Goal: Transaction & Acquisition: Book appointment/travel/reservation

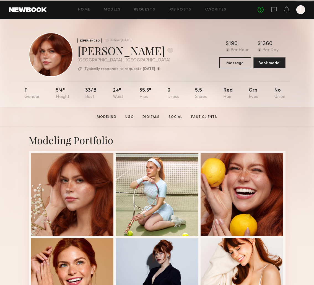
click at [301, 9] on div at bounding box center [300, 9] width 9 height 9
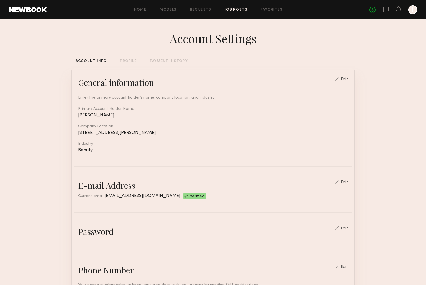
click at [239, 9] on link "Job Posts" at bounding box center [235, 10] width 23 height 4
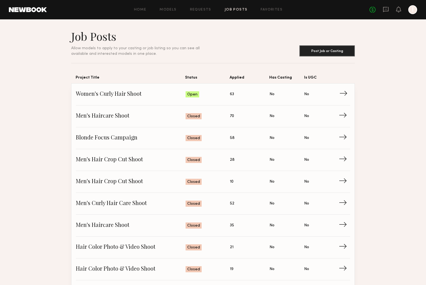
click at [216, 96] on span "Status: Open" at bounding box center [207, 94] width 45 height 8
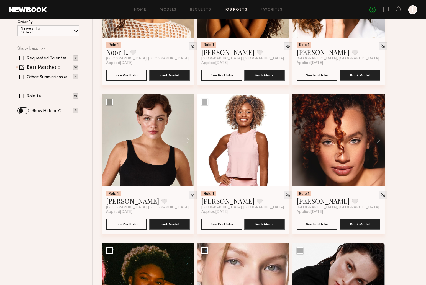
scroll to position [144, 0]
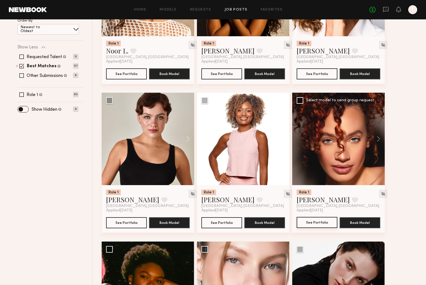
click at [314, 223] on button "See Portfolio" at bounding box center [316, 222] width 41 height 11
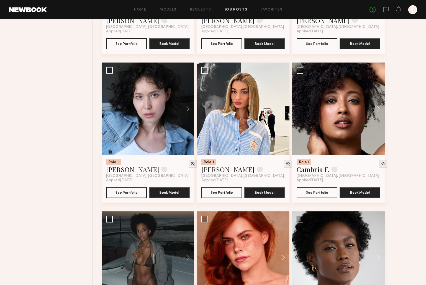
scroll to position [471, 0]
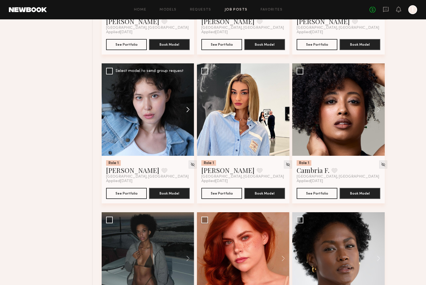
click at [187, 108] on button at bounding box center [185, 109] width 18 height 92
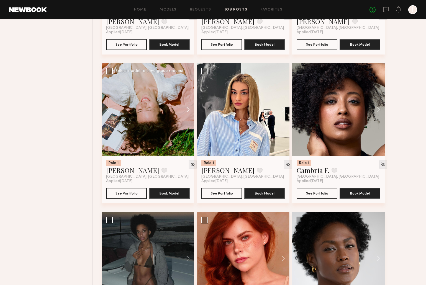
click at [187, 112] on button at bounding box center [185, 109] width 18 height 92
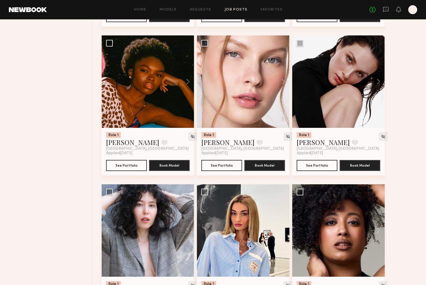
scroll to position [0, 0]
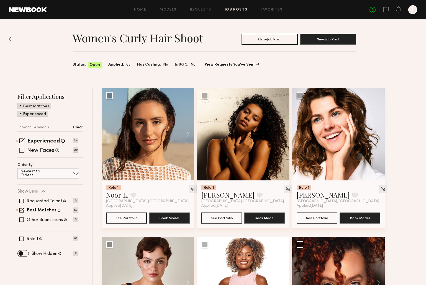
click at [18, 149] on div "New Faces Talent we've deemed to be in the early stages of their professional c…" at bounding box center [47, 150] width 61 height 4
click at [26, 149] on div "New Faces Talent we've deemed to be in the early stages of their professional c…" at bounding box center [47, 150] width 61 height 4
click at [20, 218] on span at bounding box center [21, 220] width 4 height 4
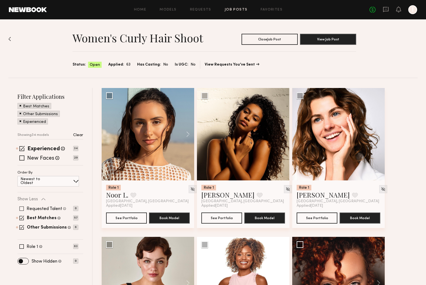
click at [22, 210] on span at bounding box center [21, 208] width 4 height 4
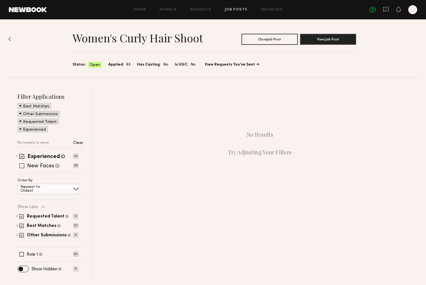
click at [21, 166] on span at bounding box center [21, 165] width 5 height 5
click at [24, 254] on span at bounding box center [21, 254] width 4 height 4
click at [20, 164] on span at bounding box center [21, 165] width 5 height 5
click at [22, 155] on span at bounding box center [21, 156] width 5 height 5
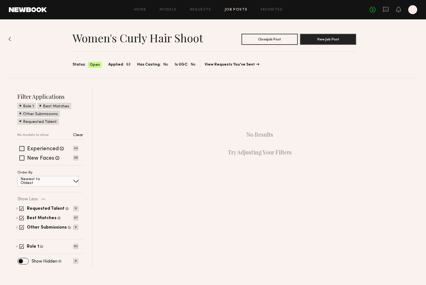
click at [74, 139] on hr at bounding box center [50, 139] width 66 height 0
click at [80, 133] on div "No models to show Clear" at bounding box center [50, 135] width 66 height 10
click at [78, 135] on p "Clear" at bounding box center [78, 135] width 10 height 4
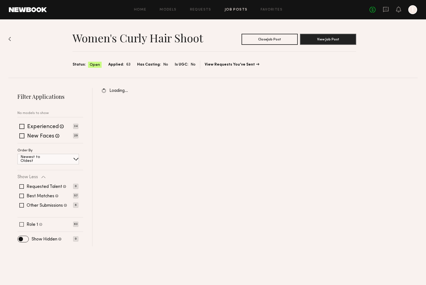
click at [19, 225] on div "Role 1 Female, 18–35, All ethnicities 63" at bounding box center [47, 224] width 61 height 4
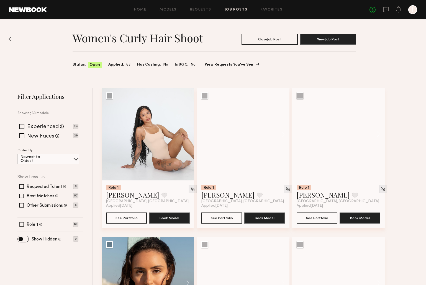
click at [22, 224] on span at bounding box center [21, 224] width 4 height 4
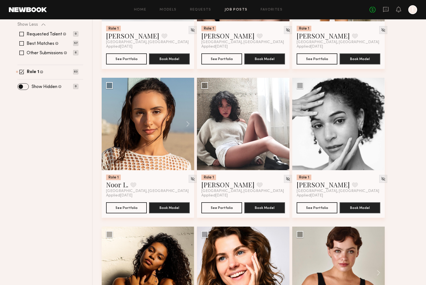
scroll to position [159, 0]
click at [284, 125] on button at bounding box center [281, 123] width 18 height 92
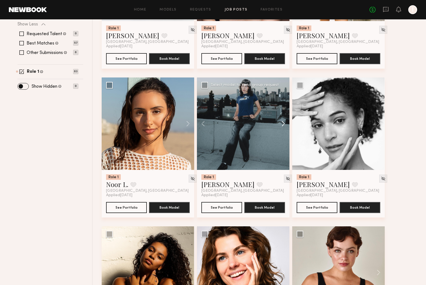
click at [284, 125] on button at bounding box center [281, 123] width 18 height 92
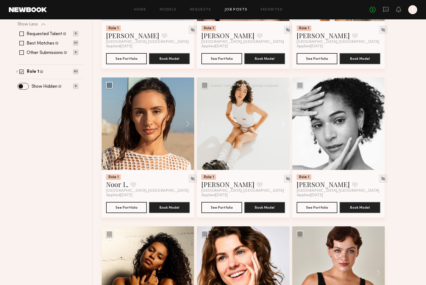
click at [284, 125] on button at bounding box center [281, 123] width 18 height 92
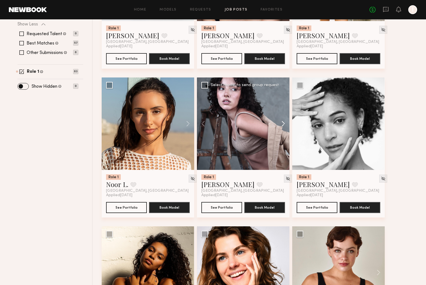
click at [284, 125] on button at bounding box center [281, 123] width 18 height 92
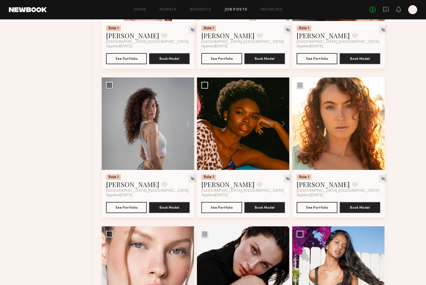
scroll to position [617, 0]
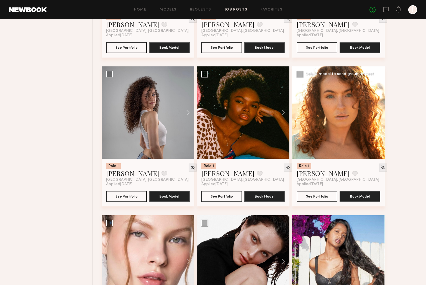
click at [314, 111] on button at bounding box center [376, 112] width 18 height 92
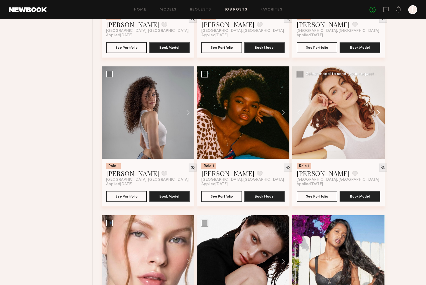
click at [314, 112] on button at bounding box center [376, 112] width 18 height 92
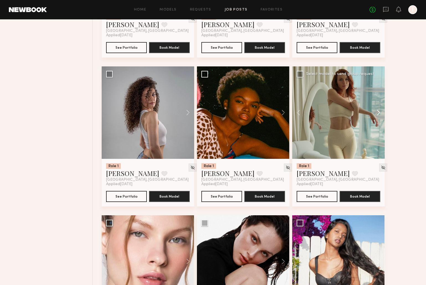
click at [314, 112] on button at bounding box center [376, 112] width 18 height 92
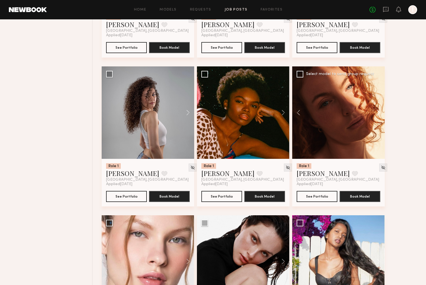
click at [314, 112] on button at bounding box center [376, 112] width 18 height 92
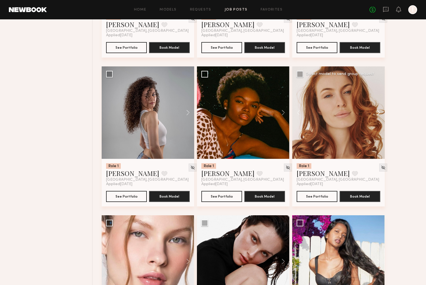
click at [314, 112] on button at bounding box center [376, 112] width 18 height 92
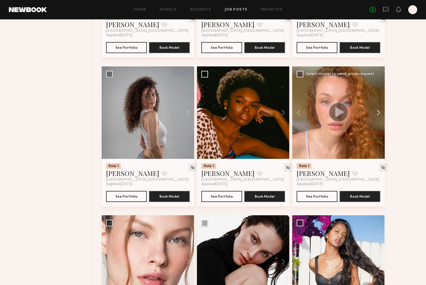
click at [314, 112] on button at bounding box center [376, 112] width 18 height 92
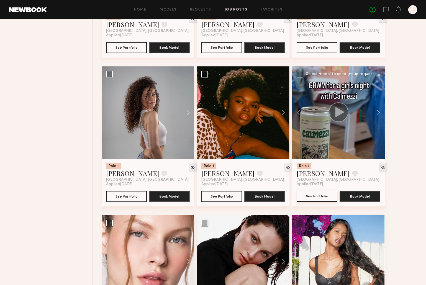
click at [314, 199] on button "See Portfolio" at bounding box center [316, 196] width 41 height 11
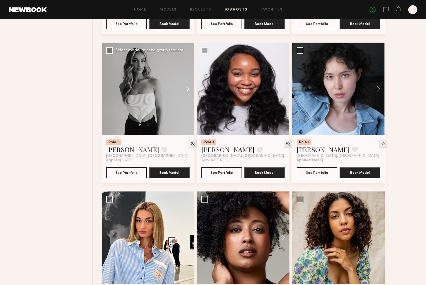
click at [185, 89] on button at bounding box center [185, 89] width 18 height 92
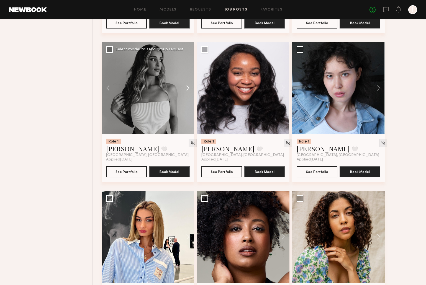
click at [187, 89] on button at bounding box center [185, 88] width 18 height 92
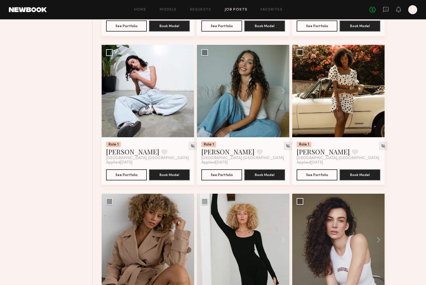
scroll to position [1533, 0]
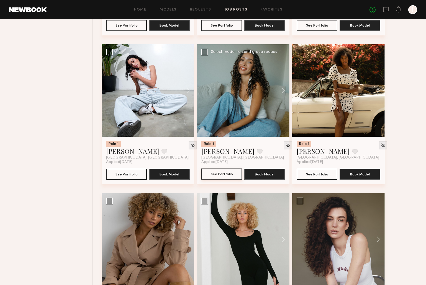
click at [224, 175] on button "See Portfolio" at bounding box center [221, 174] width 41 height 11
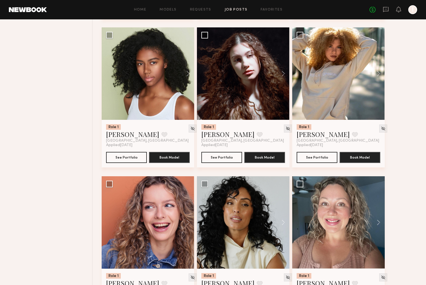
scroll to position [1847, 0]
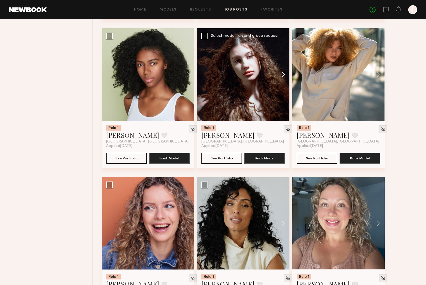
click at [283, 74] on button at bounding box center [281, 74] width 18 height 92
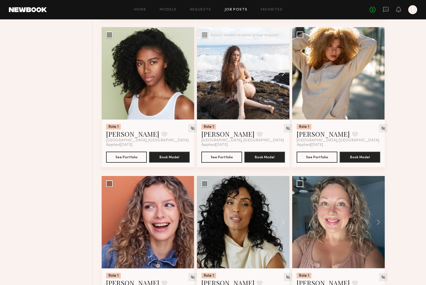
click at [283, 74] on button at bounding box center [281, 73] width 18 height 92
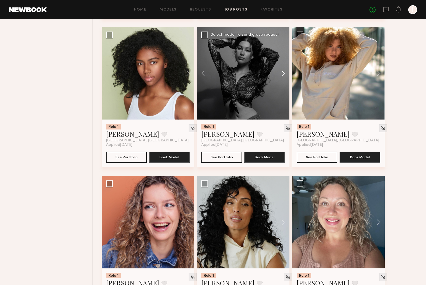
click at [283, 74] on button at bounding box center [281, 73] width 18 height 92
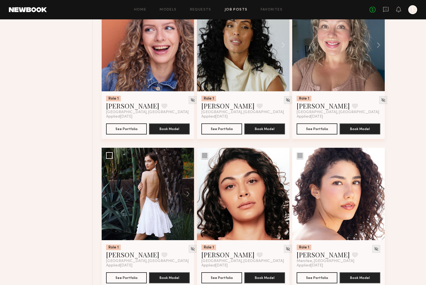
scroll to position [2134, 0]
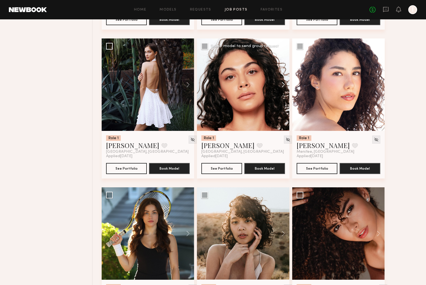
click at [280, 87] on button at bounding box center [281, 84] width 18 height 92
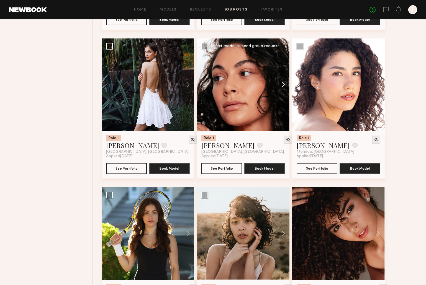
click at [283, 87] on button at bounding box center [281, 84] width 18 height 92
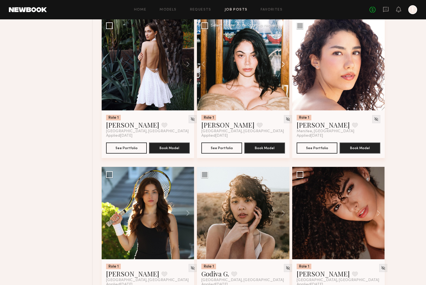
scroll to position [2165, 0]
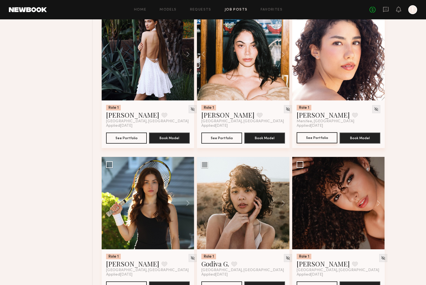
click at [314, 138] on button "See Portfolio" at bounding box center [316, 137] width 41 height 11
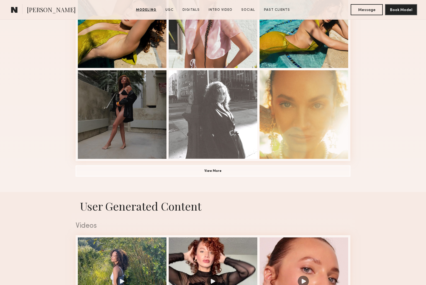
scroll to position [395, 0]
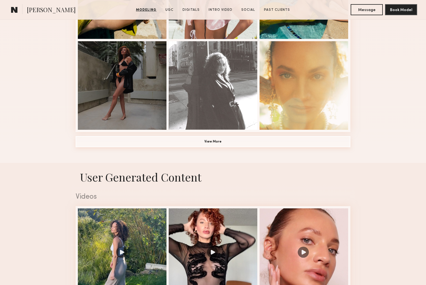
click at [226, 143] on button "View More" at bounding box center [213, 141] width 275 height 11
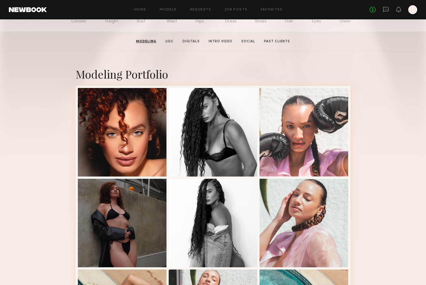
scroll to position [77, 0]
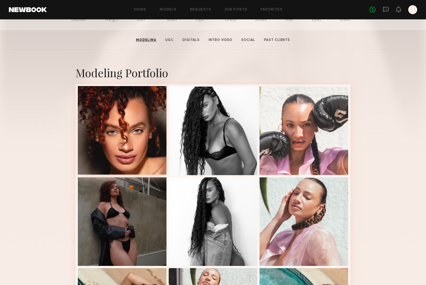
click at [150, 135] on div at bounding box center [122, 130] width 89 height 89
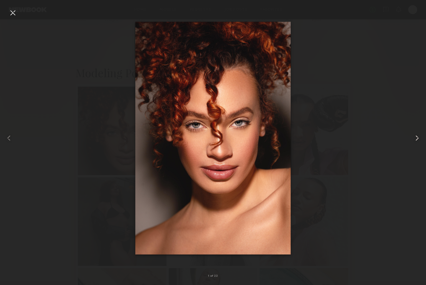
click at [416, 138] on common-icon at bounding box center [416, 138] width 9 height 9
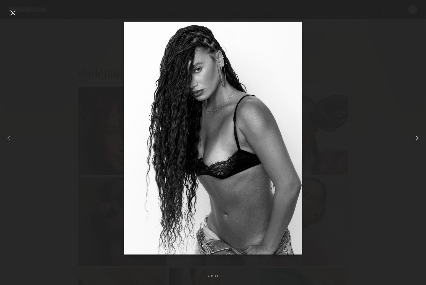
click at [416, 138] on common-icon at bounding box center [416, 138] width 9 height 9
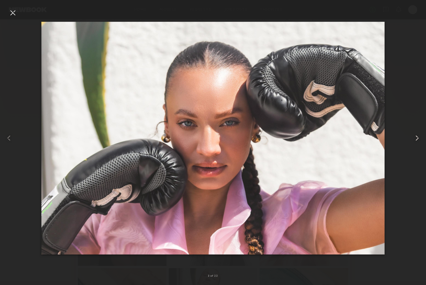
click at [416, 138] on common-icon at bounding box center [416, 138] width 9 height 9
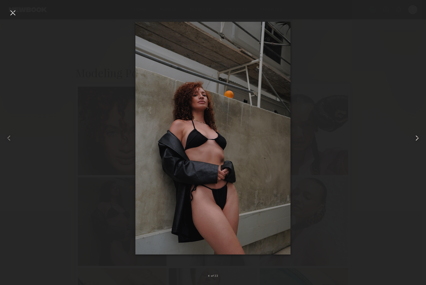
click at [416, 138] on common-icon at bounding box center [416, 138] width 9 height 9
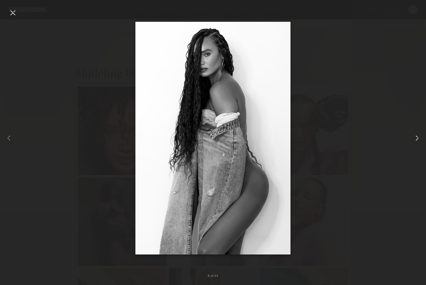
click at [416, 138] on common-icon at bounding box center [416, 138] width 9 height 9
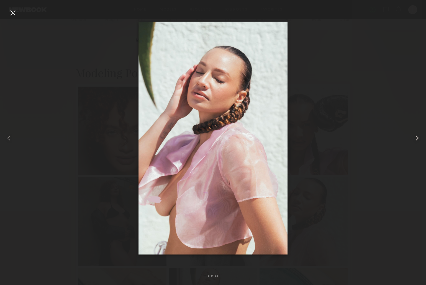
click at [416, 138] on common-icon at bounding box center [416, 138] width 9 height 9
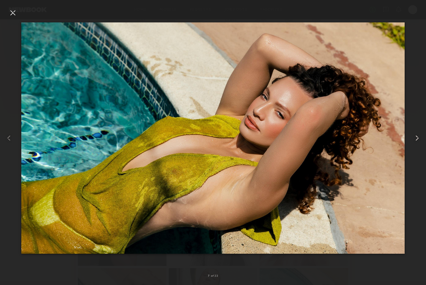
click at [416, 138] on common-icon at bounding box center [416, 138] width 9 height 9
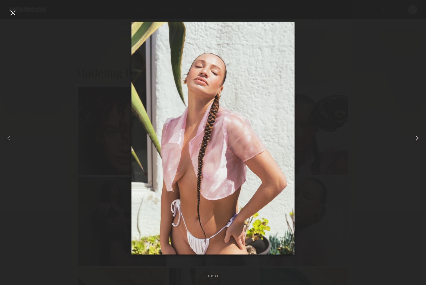
click at [416, 138] on common-icon at bounding box center [416, 138] width 9 height 9
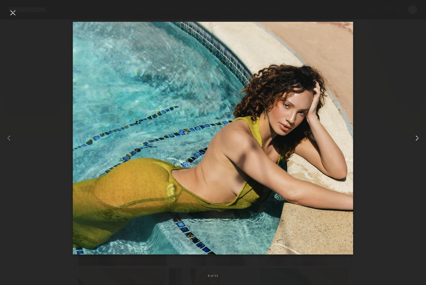
click at [416, 138] on common-icon at bounding box center [416, 138] width 9 height 9
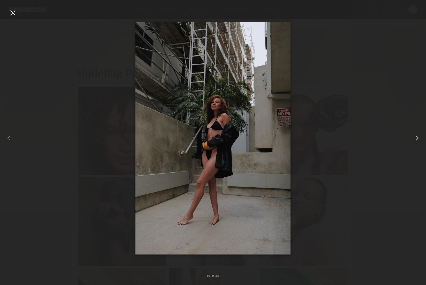
click at [416, 138] on common-icon at bounding box center [416, 138] width 9 height 9
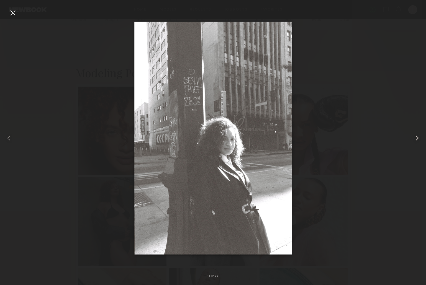
click at [416, 138] on common-icon at bounding box center [416, 138] width 9 height 9
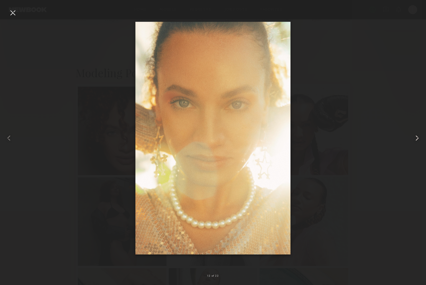
click at [416, 138] on common-icon at bounding box center [416, 138] width 9 height 9
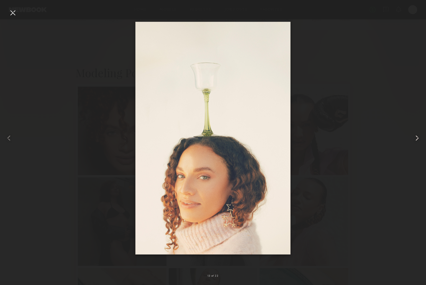
click at [416, 138] on common-icon at bounding box center [416, 138] width 9 height 9
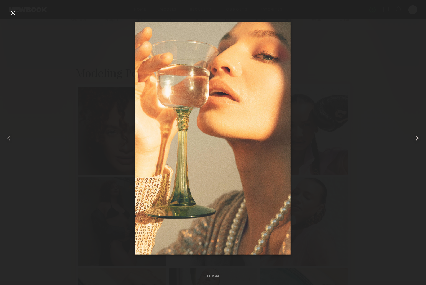
click at [416, 138] on common-icon at bounding box center [416, 138] width 9 height 9
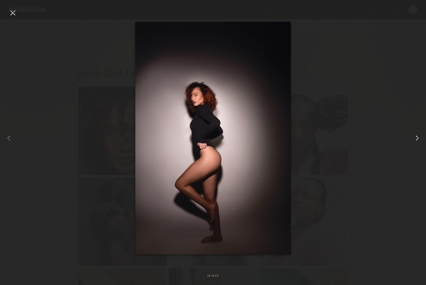
click at [416, 138] on common-icon at bounding box center [416, 138] width 9 height 9
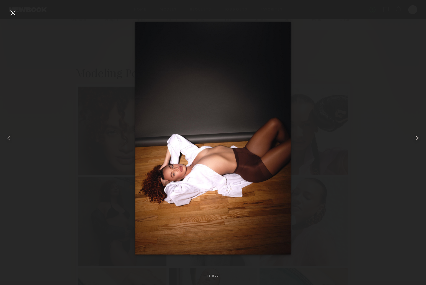
click at [416, 138] on common-icon at bounding box center [416, 138] width 9 height 9
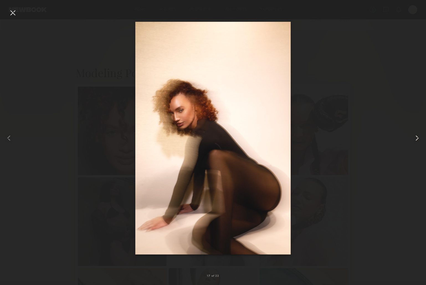
click at [416, 138] on common-icon at bounding box center [416, 138] width 9 height 9
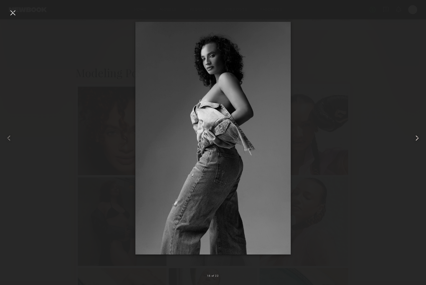
click at [416, 138] on common-icon at bounding box center [416, 138] width 9 height 9
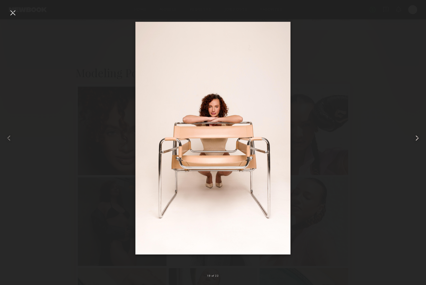
click at [416, 138] on common-icon at bounding box center [416, 138] width 9 height 9
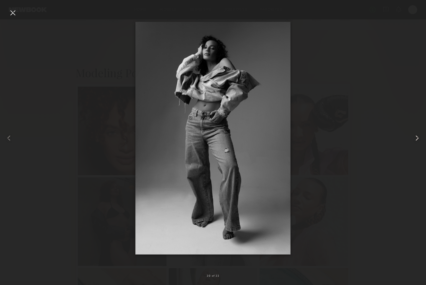
click at [416, 138] on common-icon at bounding box center [416, 138] width 9 height 9
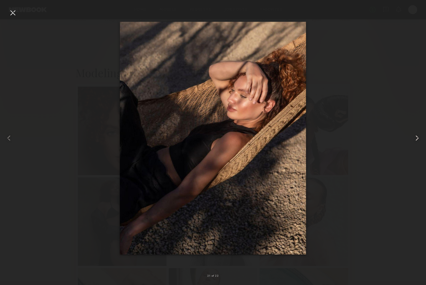
click at [416, 138] on common-icon at bounding box center [416, 138] width 9 height 9
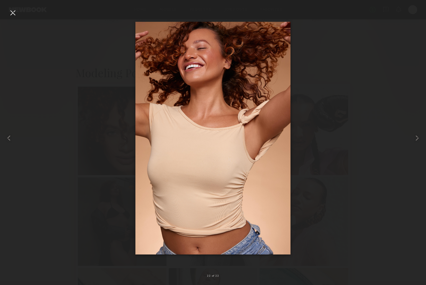
click at [11, 15] on div at bounding box center [12, 12] width 9 height 9
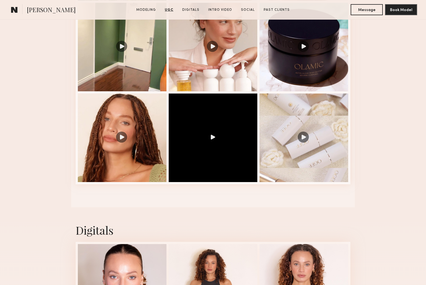
scroll to position [840, 0]
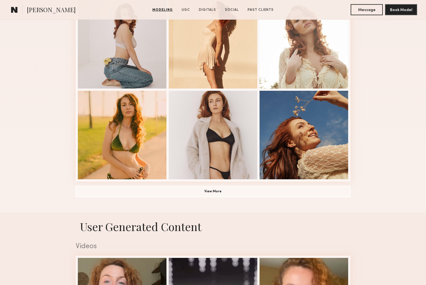
scroll to position [343, 0]
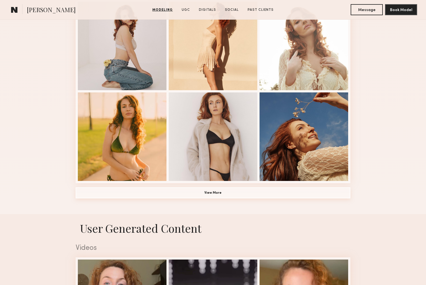
click at [246, 192] on button "View More" at bounding box center [213, 192] width 275 height 11
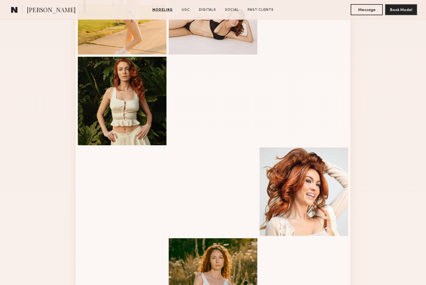
scroll to position [516, 0]
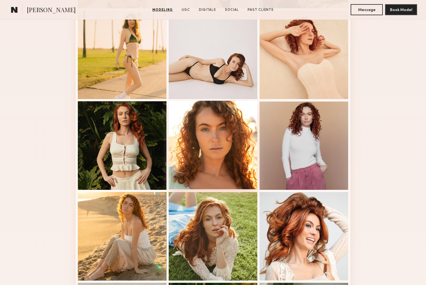
click at [245, 144] on div at bounding box center [213, 145] width 89 height 89
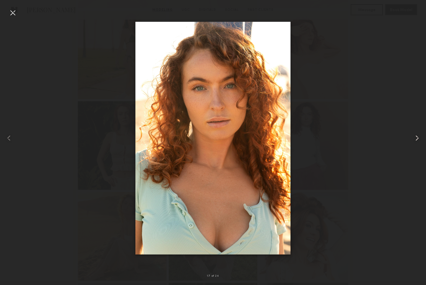
click at [419, 137] on common-icon at bounding box center [416, 138] width 9 height 9
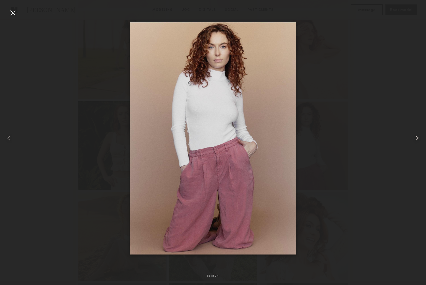
click at [419, 137] on common-icon at bounding box center [416, 138] width 9 height 9
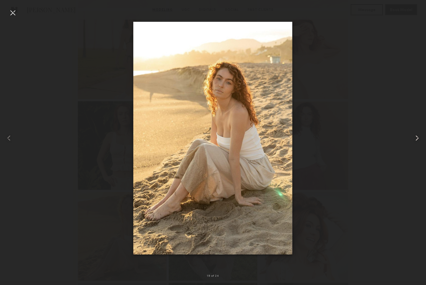
click at [419, 137] on common-icon at bounding box center [416, 138] width 9 height 9
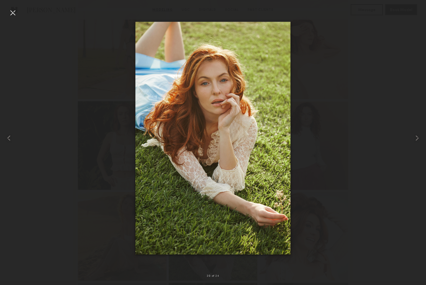
click at [11, 13] on div at bounding box center [12, 12] width 9 height 9
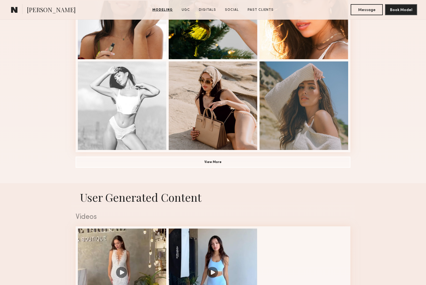
scroll to position [375, 0]
click at [221, 165] on button "View More" at bounding box center [213, 161] width 275 height 11
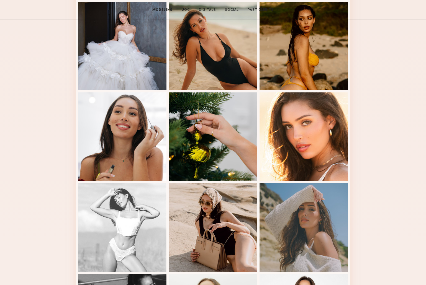
scroll to position [0, 0]
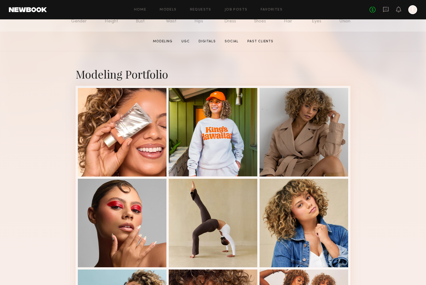
scroll to position [155, 0]
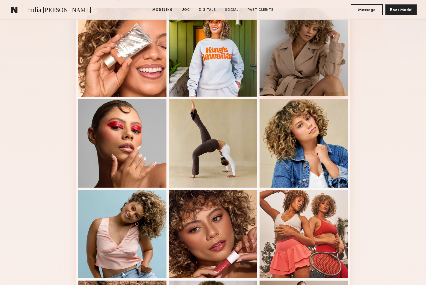
click at [320, 68] on div at bounding box center [303, 52] width 89 height 89
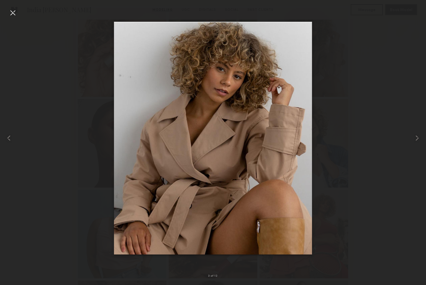
click at [9, 12] on div at bounding box center [12, 12] width 9 height 9
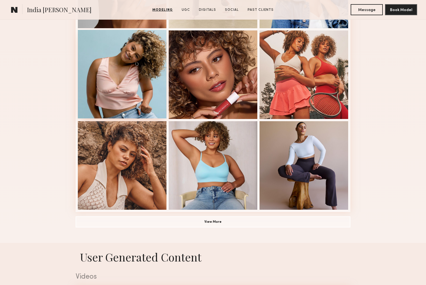
scroll to position [312, 0]
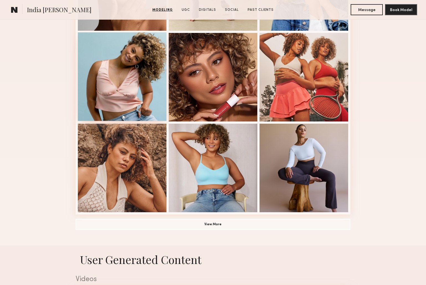
click at [138, 80] on div at bounding box center [122, 76] width 89 height 89
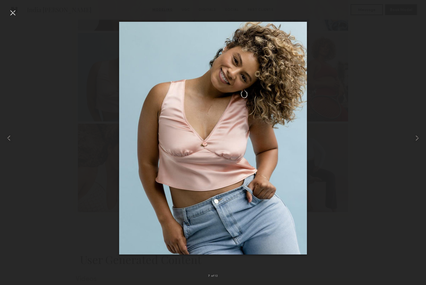
drag, startPoint x: 15, startPoint y: 11, endPoint x: 67, endPoint y: 38, distance: 58.4
click at [16, 12] on div at bounding box center [12, 12] width 9 height 9
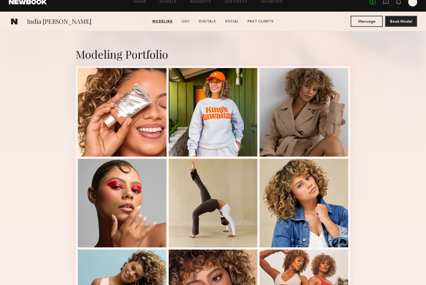
scroll to position [97, 0]
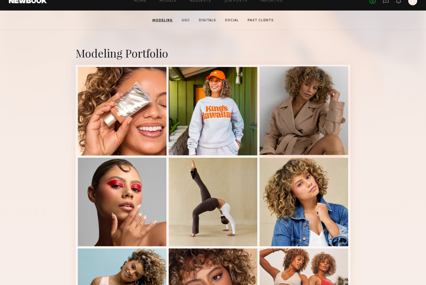
click at [307, 115] on div at bounding box center [303, 110] width 89 height 89
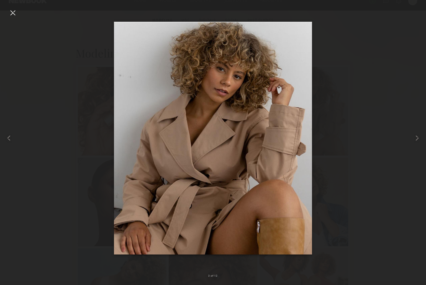
drag, startPoint x: 13, startPoint y: 13, endPoint x: 62, endPoint y: 30, distance: 52.0
click at [13, 13] on div at bounding box center [12, 12] width 9 height 9
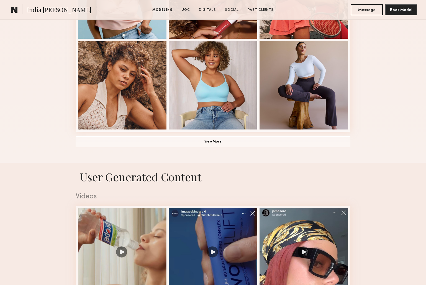
scroll to position [352, 0]
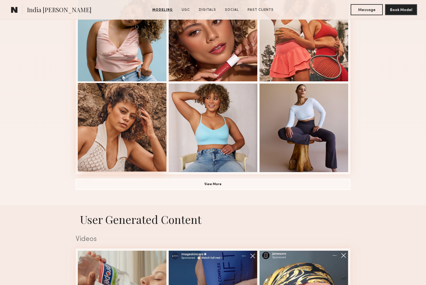
click at [135, 130] on div at bounding box center [122, 127] width 89 height 89
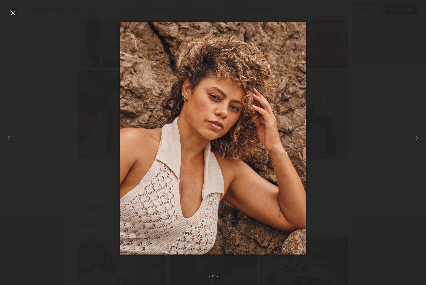
drag, startPoint x: 9, startPoint y: 13, endPoint x: 49, endPoint y: 33, distance: 44.4
click at [10, 13] on div at bounding box center [12, 12] width 9 height 9
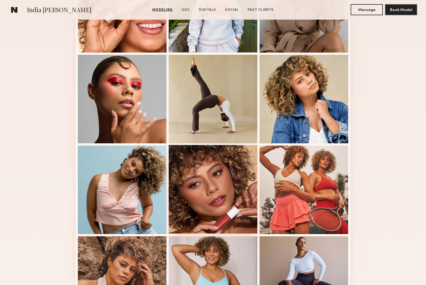
scroll to position [280, 0]
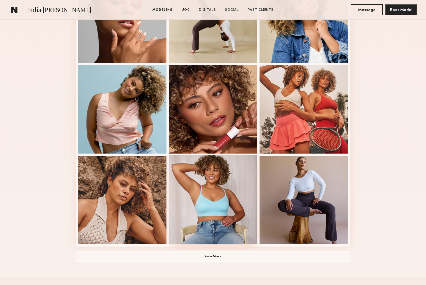
click at [226, 183] on div at bounding box center [213, 199] width 89 height 89
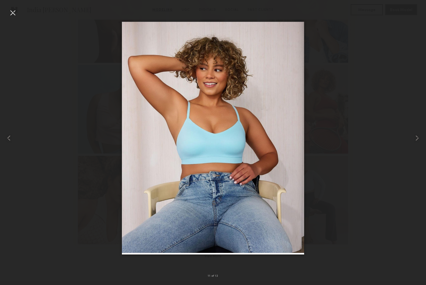
drag, startPoint x: 334, startPoint y: 93, endPoint x: 317, endPoint y: 86, distance: 17.9
click at [337, 93] on div at bounding box center [213, 138] width 426 height 258
drag, startPoint x: 12, startPoint y: 14, endPoint x: 179, endPoint y: 91, distance: 184.6
click at [12, 14] on div at bounding box center [12, 12] width 9 height 9
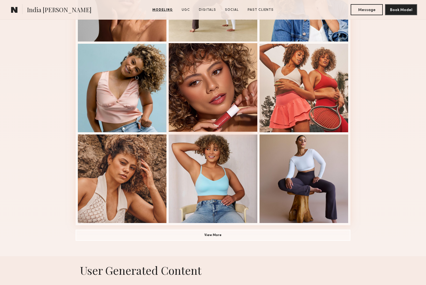
scroll to position [317, 0]
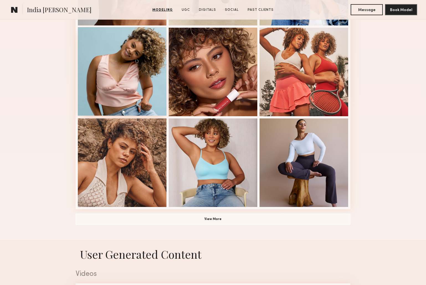
click at [132, 76] on div at bounding box center [122, 71] width 89 height 89
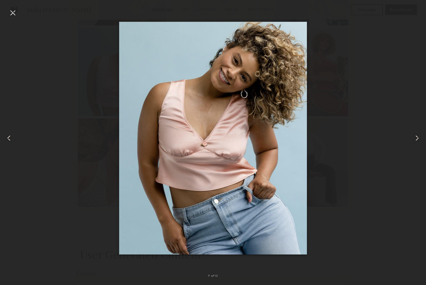
drag, startPoint x: 10, startPoint y: 14, endPoint x: 81, endPoint y: 50, distance: 79.5
click at [10, 14] on div at bounding box center [12, 12] width 9 height 9
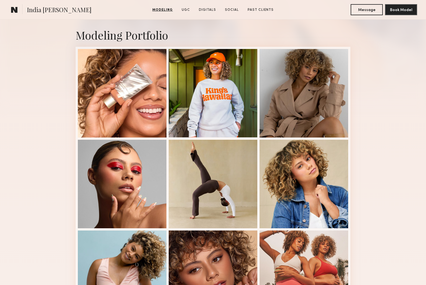
scroll to position [115, 0]
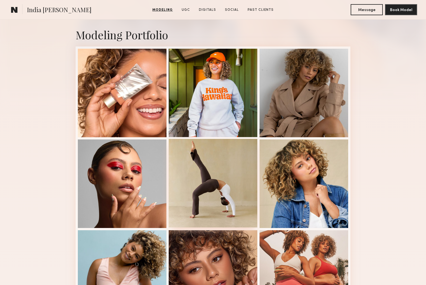
drag, startPoint x: 328, startPoint y: 173, endPoint x: 203, endPoint y: 164, distance: 125.4
click at [203, 164] on nb-model-profile-images-feed at bounding box center [213, 228] width 275 height 365
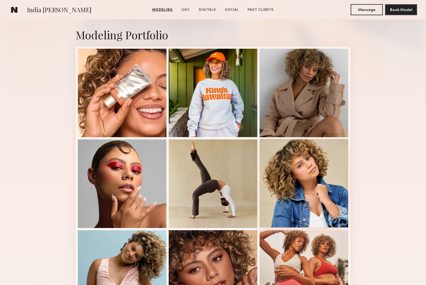
click at [322, 167] on div at bounding box center [303, 183] width 89 height 89
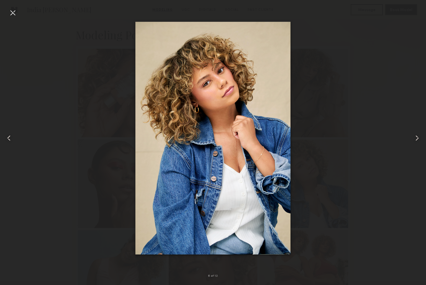
click at [404, 12] on div at bounding box center [213, 138] width 426 height 258
click at [14, 14] on div at bounding box center [12, 12] width 9 height 9
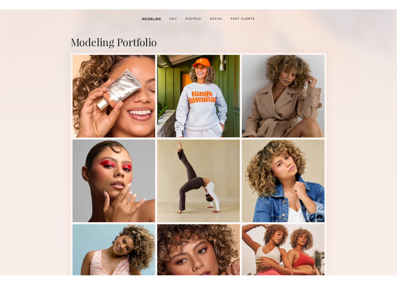
scroll to position [0, 0]
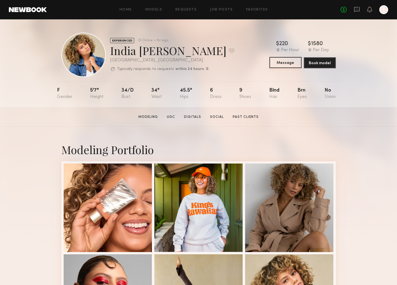
click at [296, 65] on button "Message" at bounding box center [286, 62] width 32 height 11
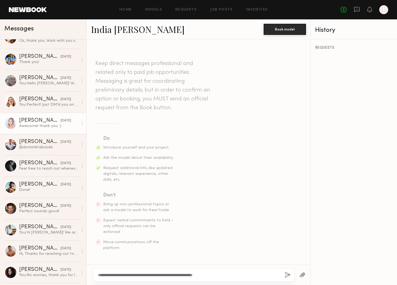
scroll to position [285, 0]
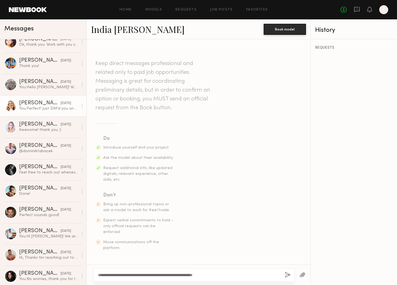
type textarea "**********"
click at [53, 111] on div "You: Perfect! Just DM'd you on ig with more info on the booking (:" at bounding box center [48, 108] width 59 height 5
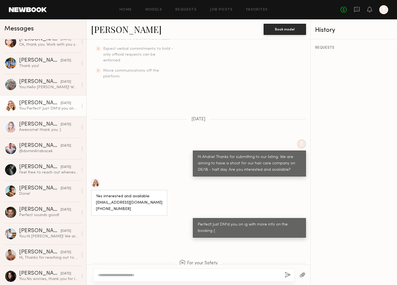
scroll to position [185, 0]
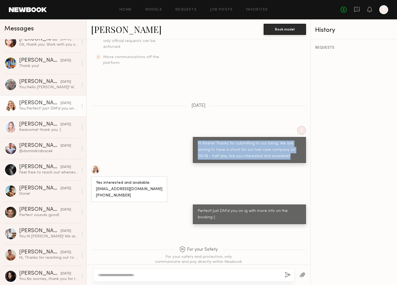
drag, startPoint x: 289, startPoint y: 146, endPoint x: 183, endPoint y: 129, distance: 107.7
click at [183, 129] on div "I Hi Ahdrie! Thanks for submitting to our listing. We are aiming to have a shoo…" at bounding box center [199, 144] width 224 height 37
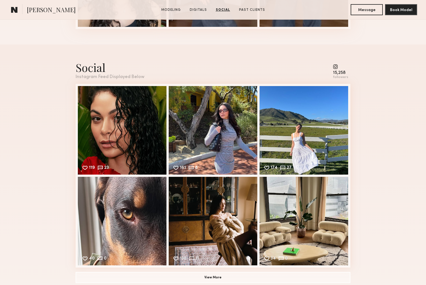
scroll to position [747, 0]
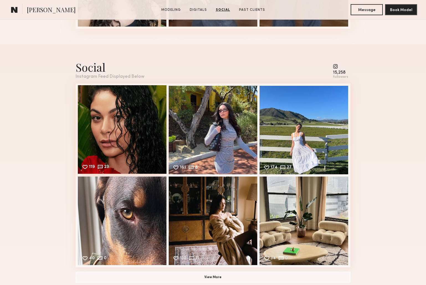
click at [135, 123] on div "119 23 Likes & comments displayed to show model’s engagement" at bounding box center [122, 129] width 89 height 89
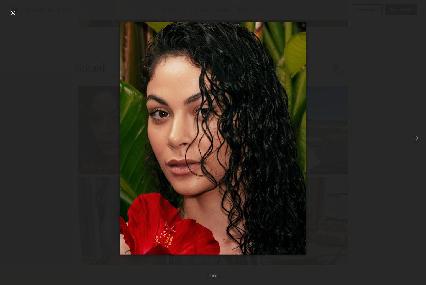
click at [109, 55] on div at bounding box center [213, 138] width 426 height 258
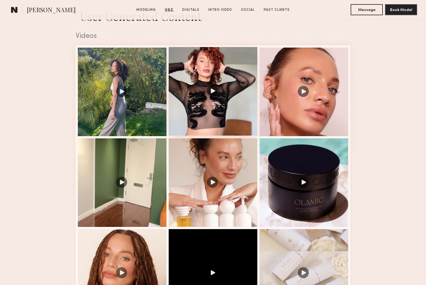
scroll to position [549, 0]
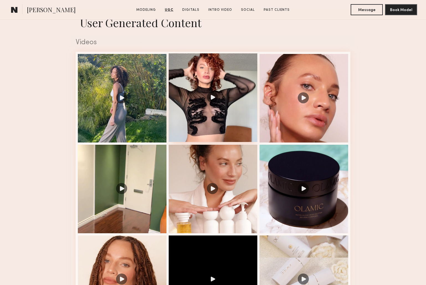
click at [221, 96] on div at bounding box center [213, 97] width 89 height 89
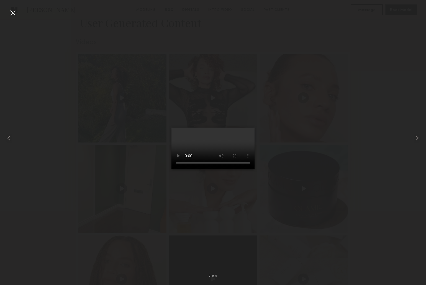
click at [17, 13] on div at bounding box center [12, 12] width 9 height 9
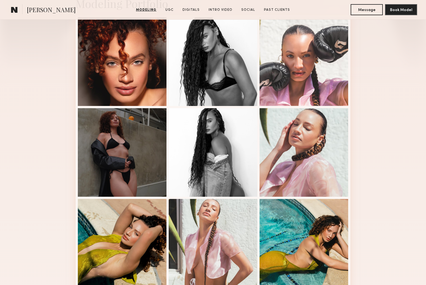
scroll to position [231, 0]
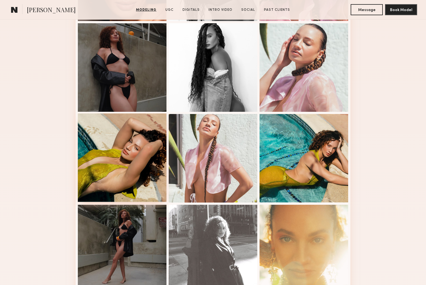
click at [132, 161] on div at bounding box center [122, 157] width 89 height 89
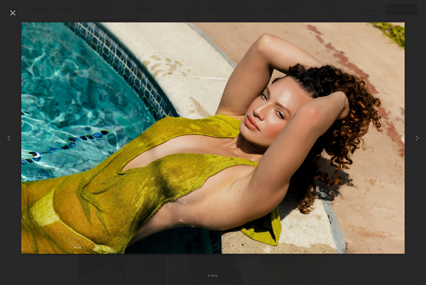
click at [12, 13] on div at bounding box center [12, 12] width 9 height 9
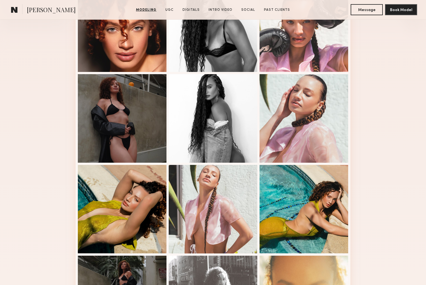
scroll to position [215, 0]
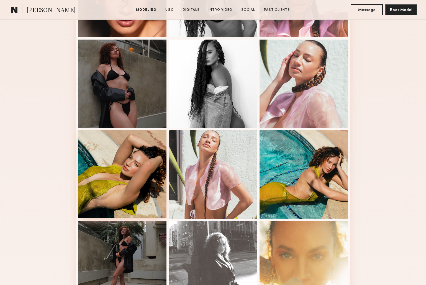
click at [121, 160] on div at bounding box center [122, 174] width 89 height 89
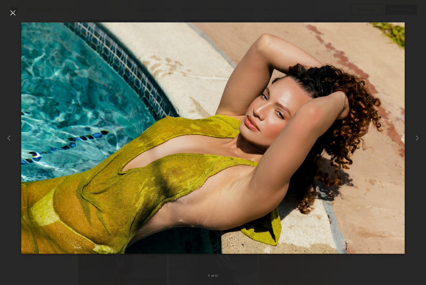
scroll to position [213, 0]
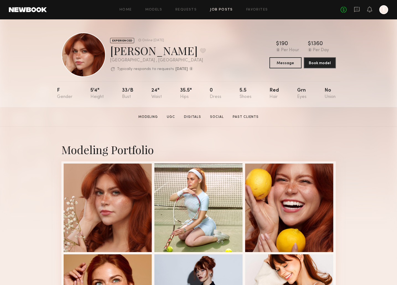
click at [226, 9] on link "Job Posts" at bounding box center [221, 10] width 23 height 4
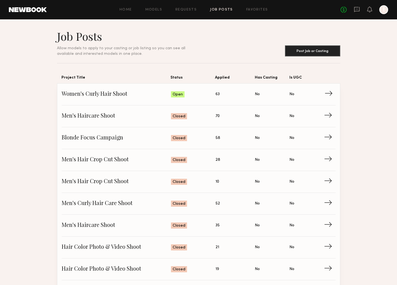
click at [268, 102] on link "Women's Curly Hair Shoot Status: Open Applied: 63 Has Casting: No Is UGC: No →" at bounding box center [199, 95] width 274 height 22
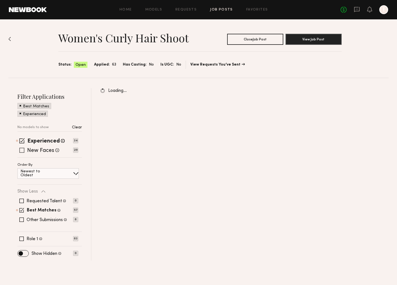
click at [24, 151] on span at bounding box center [21, 150] width 5 height 5
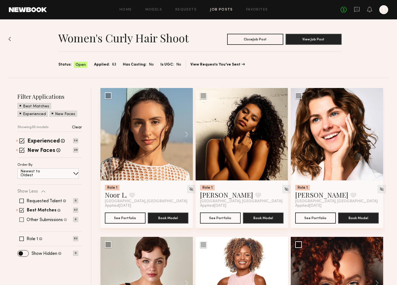
click at [21, 219] on span at bounding box center [21, 220] width 4 height 4
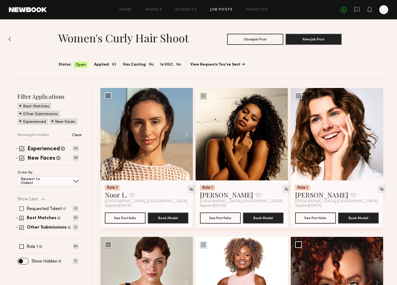
click at [21, 210] on span at bounding box center [21, 208] width 4 height 4
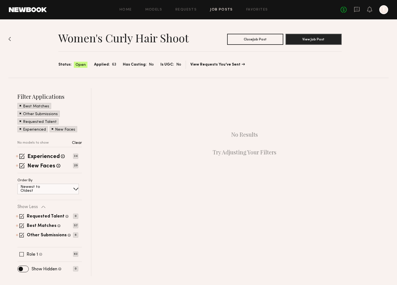
click at [21, 254] on span at bounding box center [21, 254] width 4 height 4
click at [22, 216] on span at bounding box center [21, 216] width 5 height 5
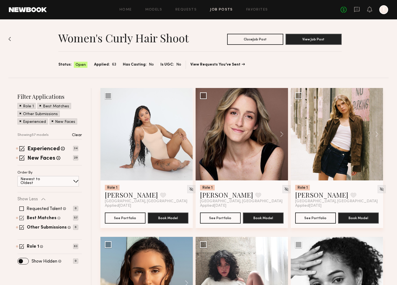
click at [21, 216] on span at bounding box center [21, 218] width 5 height 5
click at [23, 225] on span at bounding box center [21, 227] width 5 height 5
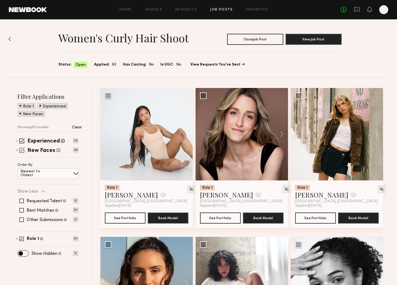
drag, startPoint x: 22, startPoint y: 149, endPoint x: 21, endPoint y: 142, distance: 7.3
click at [22, 148] on span at bounding box center [21, 150] width 5 height 5
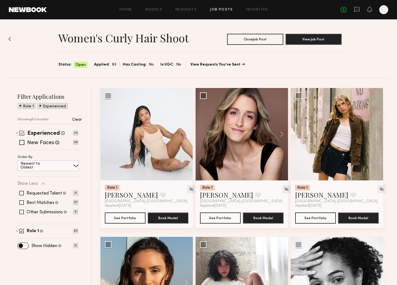
click at [20, 133] on span at bounding box center [21, 132] width 5 height 5
click at [22, 213] on span at bounding box center [21, 212] width 4 height 4
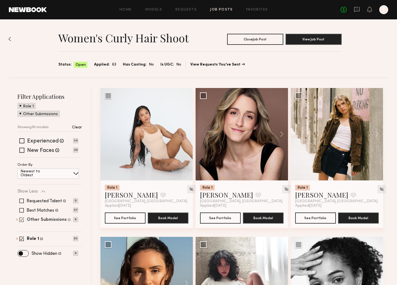
drag, startPoint x: 22, startPoint y: 212, endPoint x: 31, endPoint y: 212, distance: 9.1
click at [22, 217] on span at bounding box center [21, 219] width 5 height 5
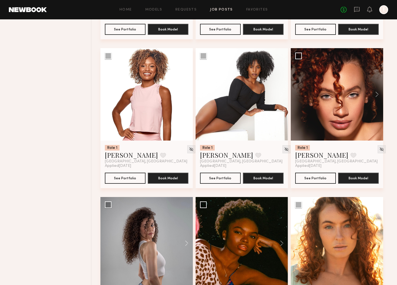
scroll to position [487, 0]
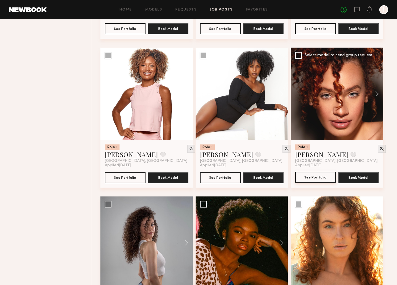
click at [315, 178] on button "See Portfolio" at bounding box center [315, 177] width 41 height 11
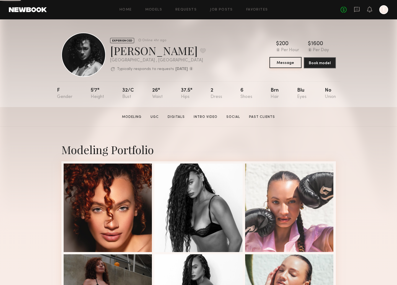
click at [284, 59] on button "Message" at bounding box center [286, 62] width 32 height 11
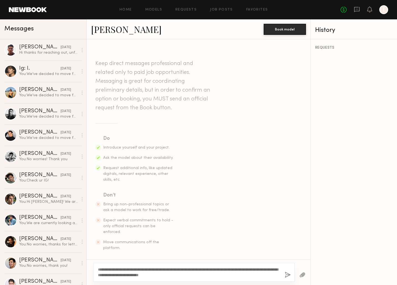
drag, startPoint x: 114, startPoint y: 270, endPoint x: 105, endPoint y: 270, distance: 8.9
click at [105, 270] on textarea "**********" at bounding box center [189, 272] width 182 height 11
click at [107, 275] on textarea "**********" at bounding box center [189, 272] width 182 height 11
click at [112, 275] on textarea "**********" at bounding box center [189, 272] width 182 height 11
click at [113, 275] on textarea "**********" at bounding box center [189, 272] width 182 height 11
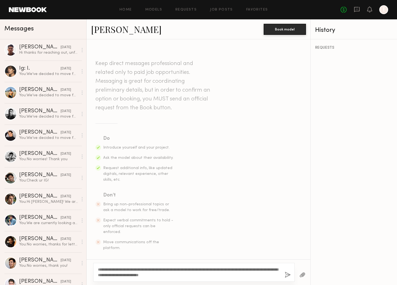
type textarea "**********"
click at [288, 275] on button "button" at bounding box center [288, 275] width 6 height 7
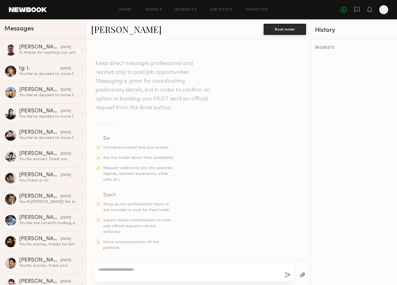
scroll to position [77, 0]
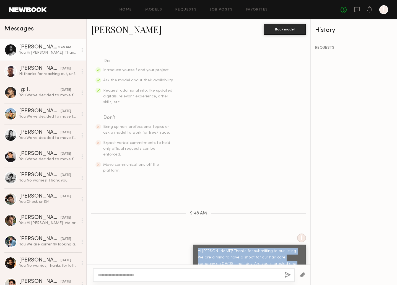
drag, startPoint x: 285, startPoint y: 255, endPoint x: 194, endPoint y: 241, distance: 92.1
click at [194, 245] on div "Hi [PERSON_NAME]! Thanks for submitting to our listing. We are aiming to have a…" at bounding box center [249, 261] width 113 height 32
copy div "Hi [PERSON_NAME]! Thanks for submitting to our listing. We are aiming to have a…"
click at [386, 10] on div at bounding box center [383, 9] width 9 height 9
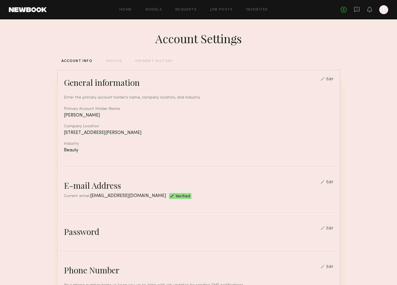
drag, startPoint x: 190, startPoint y: 9, endPoint x: 198, endPoint y: 10, distance: 8.6
click at [190, 9] on link "Requests" at bounding box center [185, 10] width 21 height 4
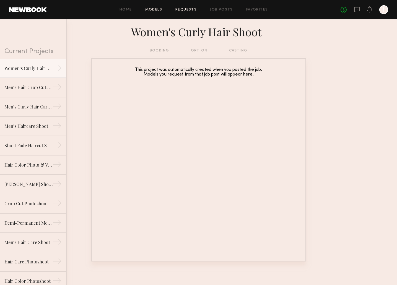
click at [154, 9] on link "Models" at bounding box center [153, 10] width 17 height 4
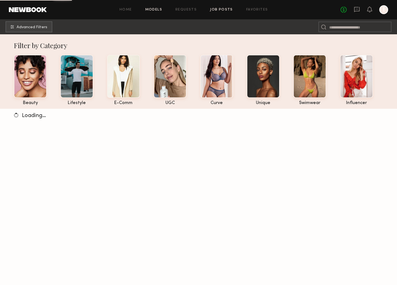
click at [227, 8] on link "Job Posts" at bounding box center [221, 10] width 23 height 4
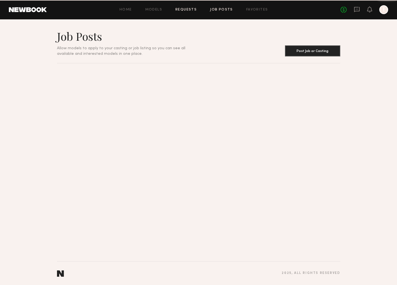
click at [181, 11] on link "Requests" at bounding box center [185, 10] width 21 height 4
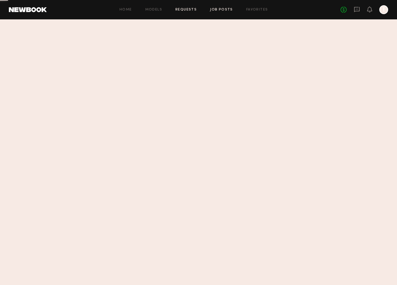
click at [223, 10] on link "Job Posts" at bounding box center [221, 10] width 23 height 4
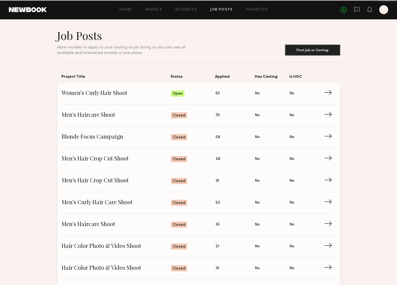
scroll to position [1, 0]
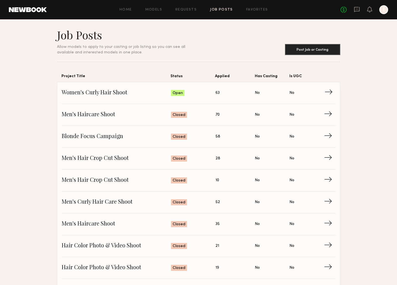
click at [195, 101] on link "Women's Curly Hair Shoot Status: Open Applied: 63 Has Casting: No Is UGC: No →" at bounding box center [199, 93] width 274 height 22
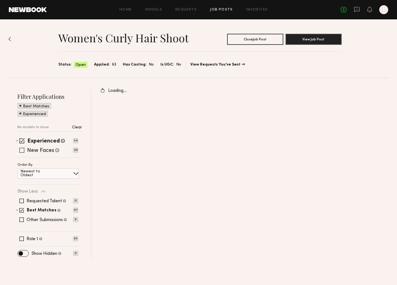
click at [22, 140] on span at bounding box center [21, 140] width 5 height 5
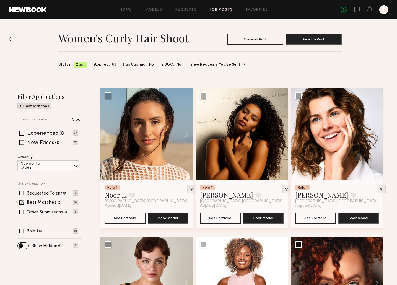
drag, startPoint x: 22, startPoint y: 203, endPoint x: 28, endPoint y: 208, distance: 7.7
click at [22, 203] on span at bounding box center [21, 202] width 5 height 5
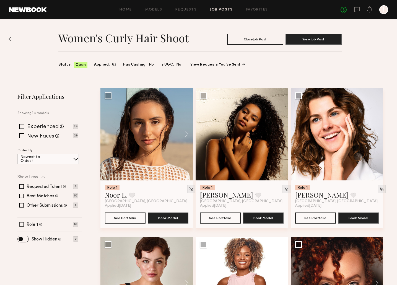
click at [21, 225] on span at bounding box center [21, 224] width 4 height 4
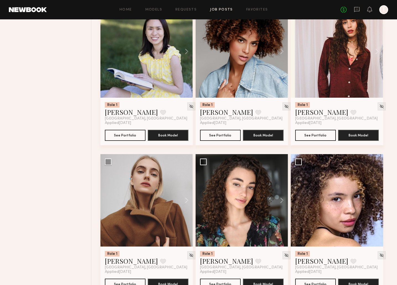
scroll to position [2933, 0]
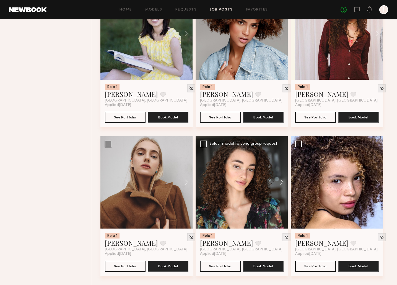
click at [281, 179] on button at bounding box center [279, 182] width 18 height 92
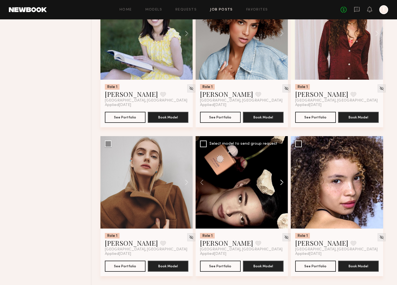
click at [281, 179] on button at bounding box center [279, 182] width 18 height 92
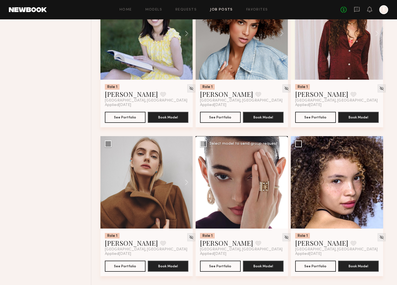
click at [281, 179] on button at bounding box center [279, 182] width 18 height 92
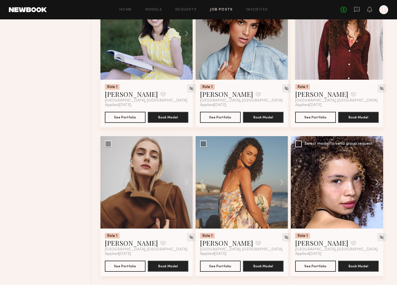
click at [376, 183] on button at bounding box center [375, 182] width 18 height 92
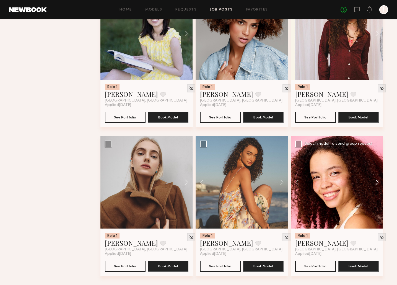
click at [376, 183] on button at bounding box center [375, 182] width 18 height 92
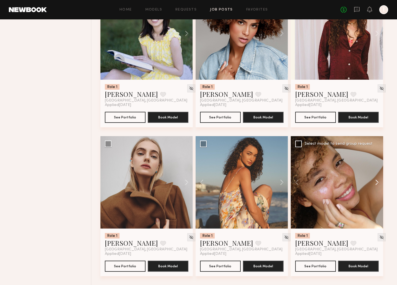
click at [376, 183] on button at bounding box center [375, 182] width 18 height 92
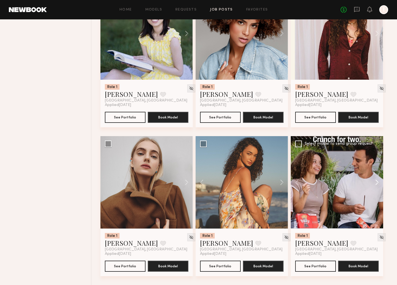
click at [376, 183] on button at bounding box center [375, 182] width 18 height 92
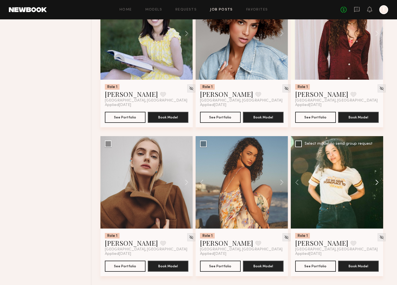
click at [376, 183] on button at bounding box center [375, 182] width 18 height 92
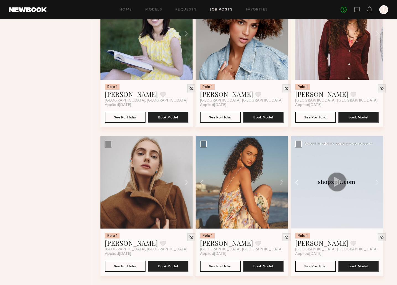
click at [298, 182] on button at bounding box center [300, 182] width 18 height 92
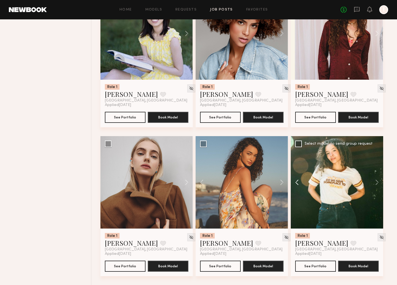
click at [298, 182] on button at bounding box center [300, 182] width 18 height 92
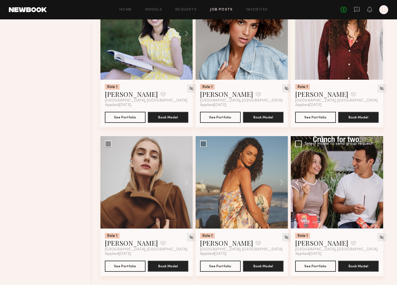
click at [298, 182] on button at bounding box center [300, 182] width 18 height 92
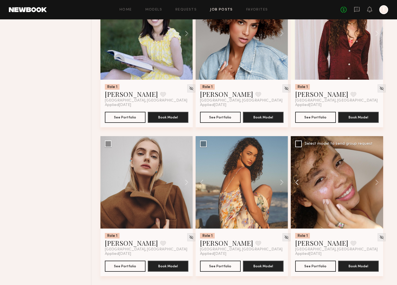
click at [298, 182] on button at bounding box center [300, 182] width 18 height 92
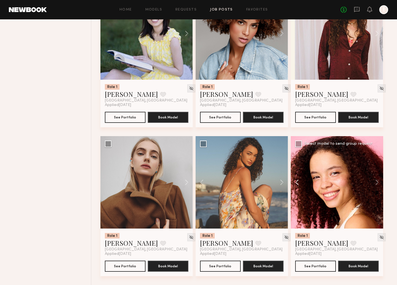
scroll to position [2833, 0]
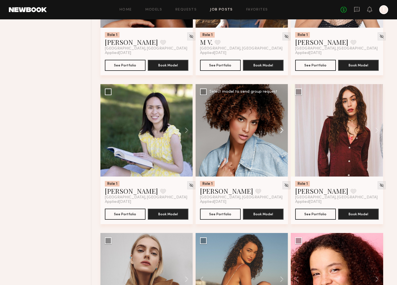
click at [281, 132] on button at bounding box center [279, 130] width 18 height 92
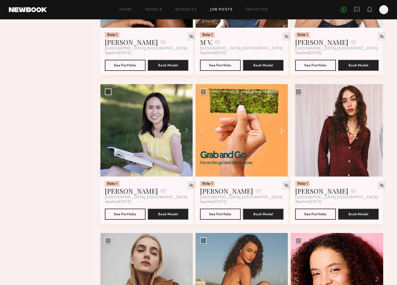
click at [281, 132] on button at bounding box center [279, 130] width 18 height 92
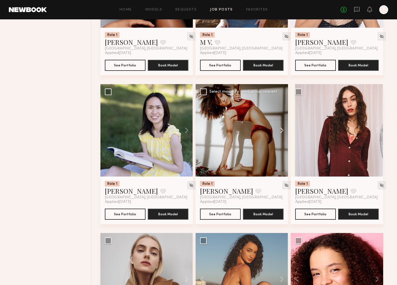
click at [281, 132] on button at bounding box center [279, 130] width 18 height 92
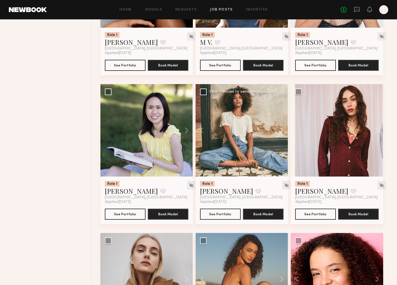
click at [281, 132] on button at bounding box center [279, 130] width 18 height 92
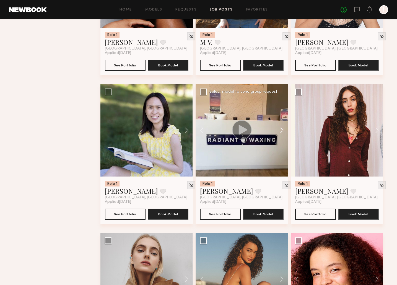
click at [281, 132] on button at bounding box center [279, 130] width 18 height 92
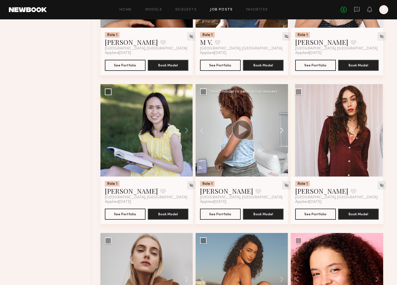
click at [281, 132] on button at bounding box center [279, 130] width 18 height 92
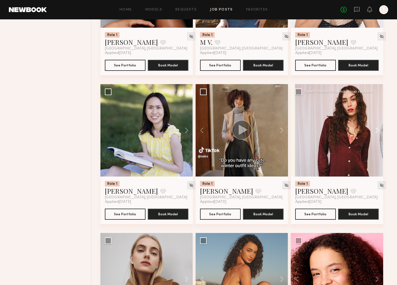
click at [376, 133] on button at bounding box center [375, 130] width 18 height 92
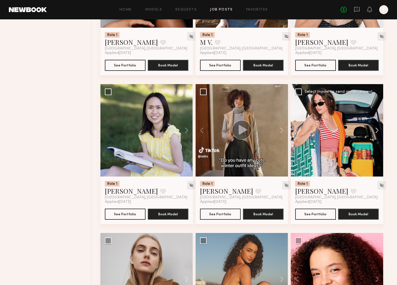
click at [376, 133] on button at bounding box center [375, 130] width 18 height 92
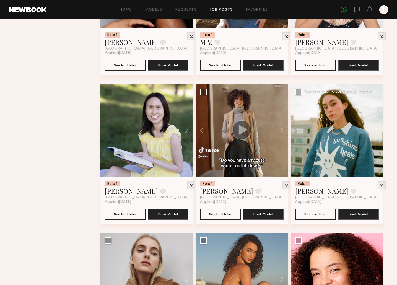
click at [376, 133] on button at bounding box center [375, 130] width 18 height 92
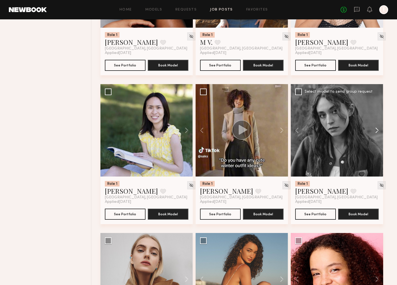
click at [376, 133] on button at bounding box center [375, 130] width 18 height 92
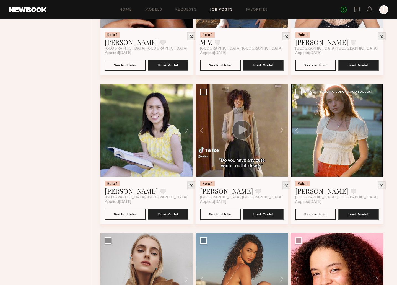
click at [376, 133] on div at bounding box center [337, 130] width 92 height 92
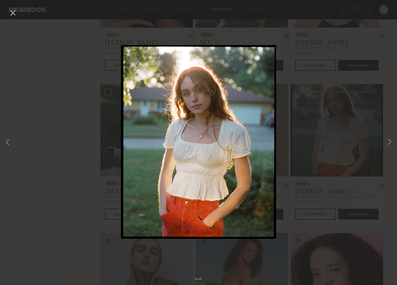
click at [11, 13] on button at bounding box center [12, 13] width 9 height 10
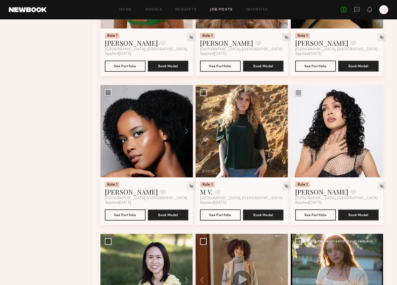
scroll to position [2679, 0]
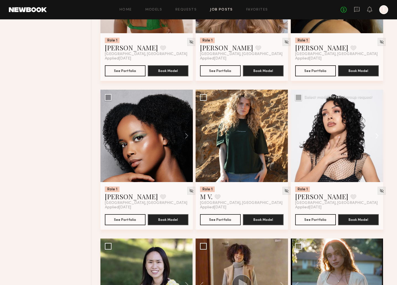
click at [376, 136] on button at bounding box center [375, 136] width 18 height 92
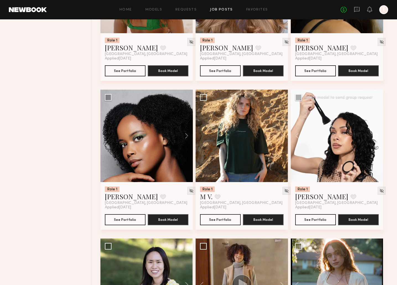
click at [377, 139] on button at bounding box center [375, 136] width 18 height 92
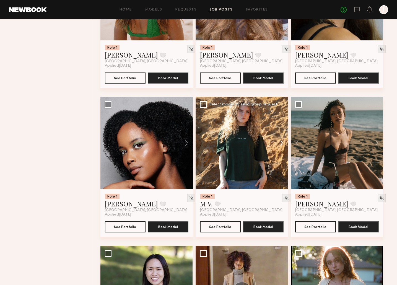
scroll to position [2672, 0]
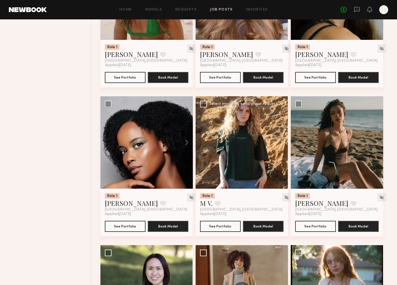
click at [283, 144] on button at bounding box center [279, 142] width 18 height 92
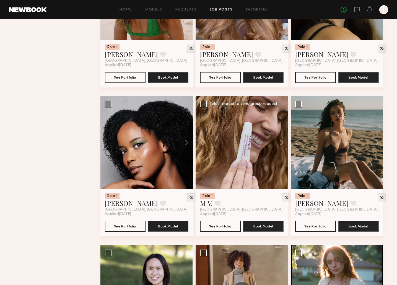
click at [283, 144] on button at bounding box center [279, 142] width 18 height 92
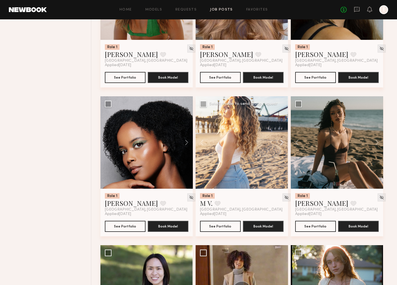
click at [283, 144] on button at bounding box center [279, 142] width 18 height 92
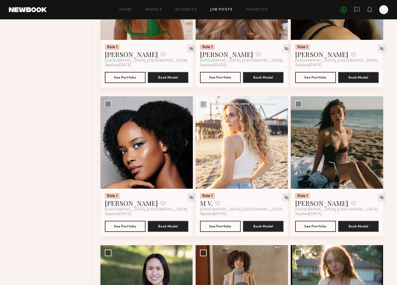
click at [283, 144] on button at bounding box center [279, 142] width 18 height 92
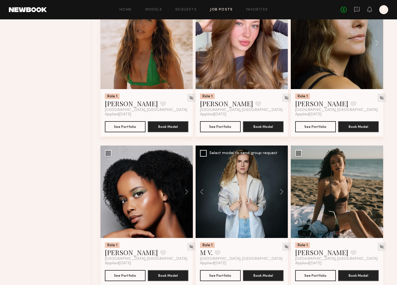
scroll to position [2556, 0]
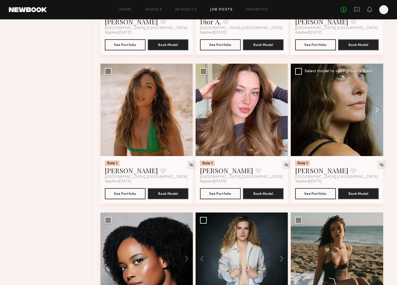
click at [375, 112] on button at bounding box center [375, 110] width 18 height 92
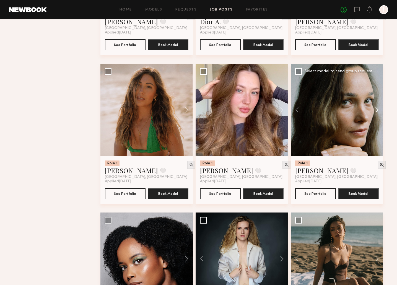
click at [376, 112] on button at bounding box center [375, 110] width 18 height 92
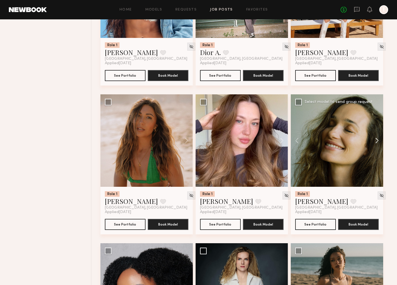
scroll to position [2524, 0]
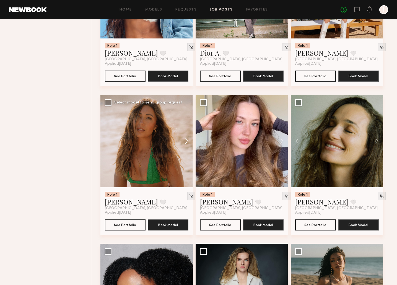
click at [188, 144] on button at bounding box center [184, 141] width 18 height 92
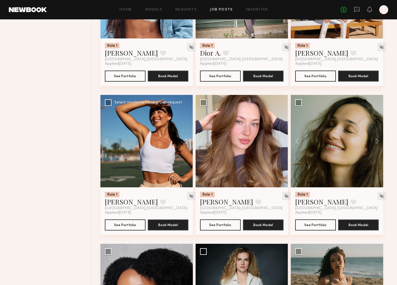
click at [188, 143] on button at bounding box center [184, 141] width 18 height 92
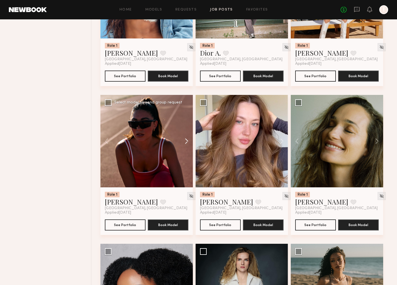
click at [188, 143] on button at bounding box center [184, 141] width 18 height 92
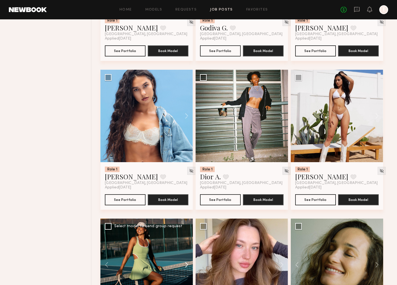
scroll to position [2389, 0]
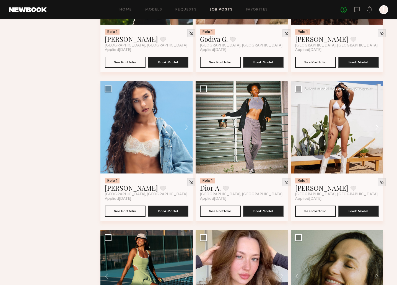
click at [377, 130] on button at bounding box center [375, 127] width 18 height 92
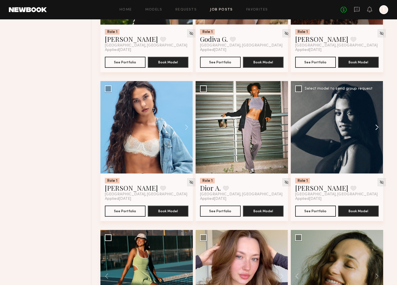
click at [377, 130] on button at bounding box center [375, 127] width 18 height 92
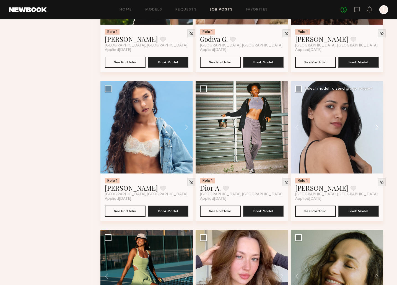
click at [377, 130] on button at bounding box center [375, 127] width 18 height 92
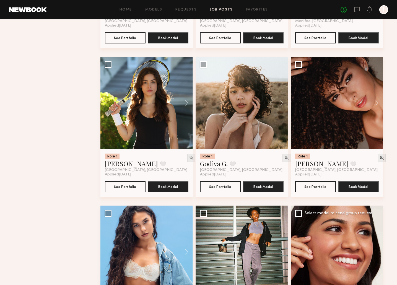
scroll to position [2194, 0]
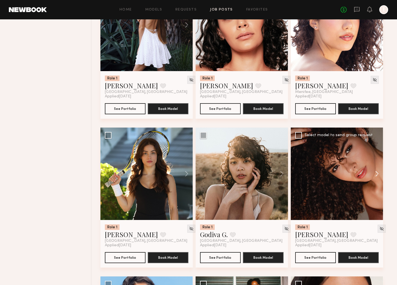
click at [376, 175] on button at bounding box center [375, 174] width 18 height 92
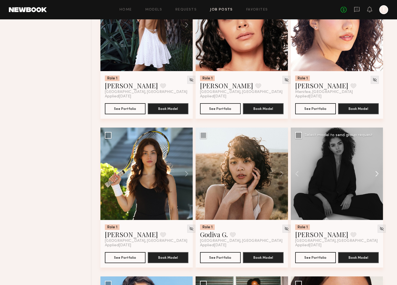
click at [376, 175] on button at bounding box center [375, 174] width 18 height 92
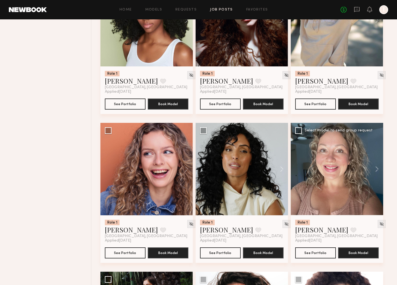
scroll to position [1898, 0]
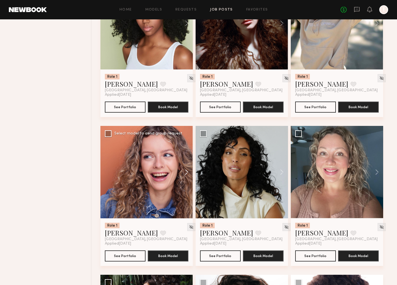
click at [188, 173] on button at bounding box center [184, 172] width 18 height 92
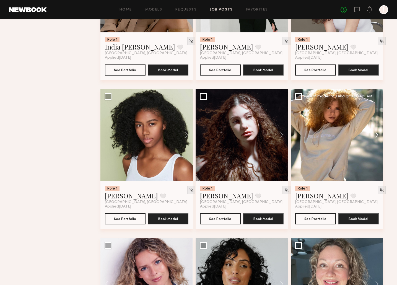
scroll to position [1777, 0]
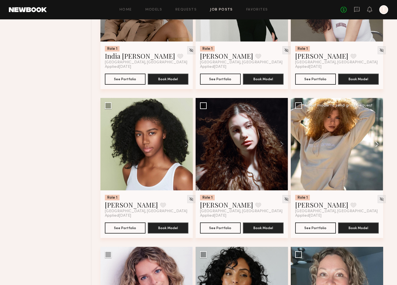
click at [374, 145] on button at bounding box center [375, 144] width 18 height 92
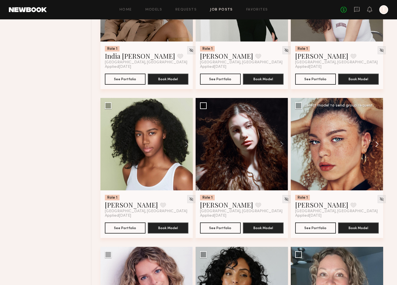
click at [374, 145] on button at bounding box center [375, 144] width 18 height 92
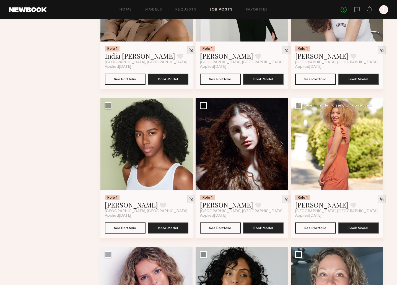
click at [374, 145] on button at bounding box center [375, 144] width 18 height 92
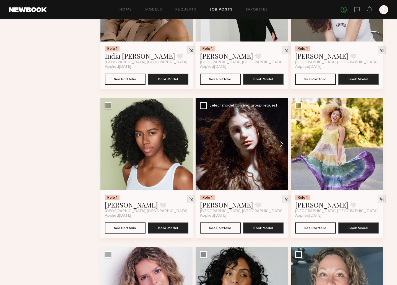
click at [281, 149] on button at bounding box center [279, 144] width 18 height 92
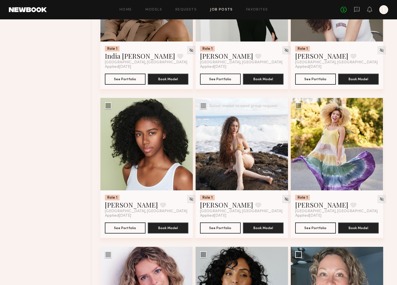
click at [281, 149] on button at bounding box center [279, 144] width 18 height 92
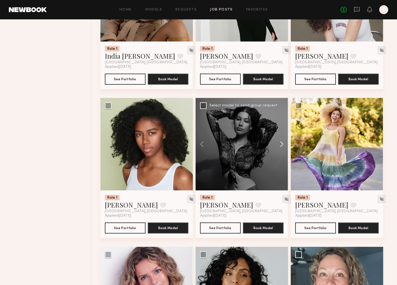
click at [281, 149] on button at bounding box center [279, 144] width 18 height 92
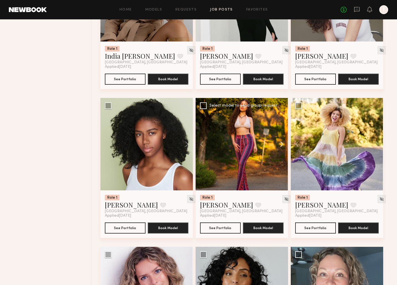
click at [281, 149] on button at bounding box center [279, 144] width 18 height 92
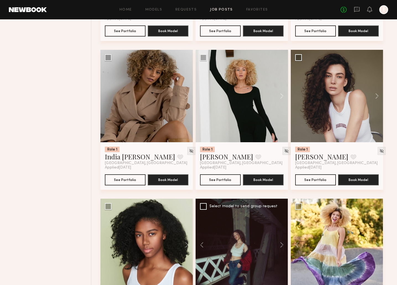
scroll to position [1658, 0]
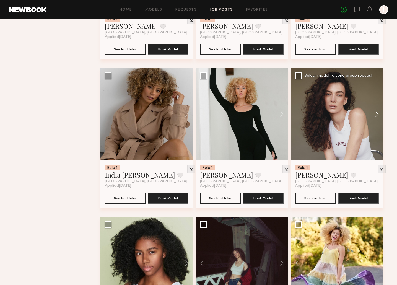
click at [378, 116] on button at bounding box center [375, 114] width 18 height 92
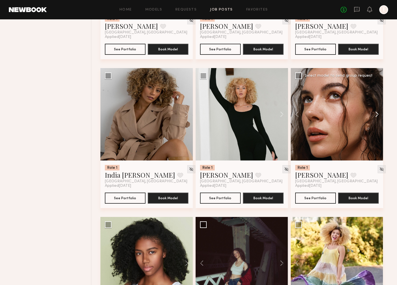
click at [378, 116] on button at bounding box center [375, 114] width 18 height 92
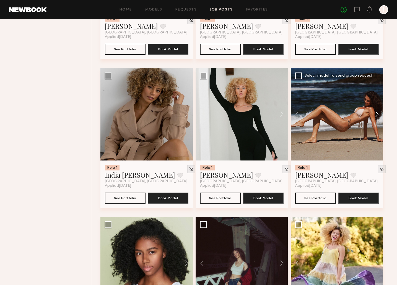
click at [378, 116] on button at bounding box center [375, 114] width 18 height 92
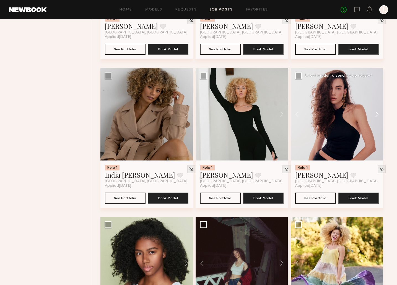
click at [378, 116] on button at bounding box center [375, 114] width 18 height 92
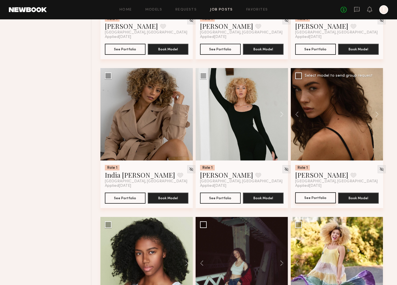
click at [315, 198] on button "See Portfolio" at bounding box center [315, 197] width 41 height 11
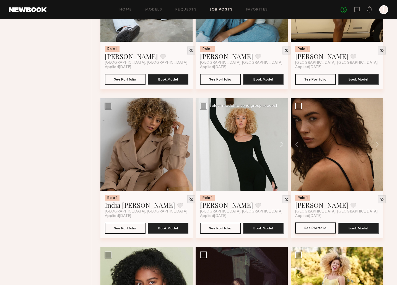
scroll to position [1624, 0]
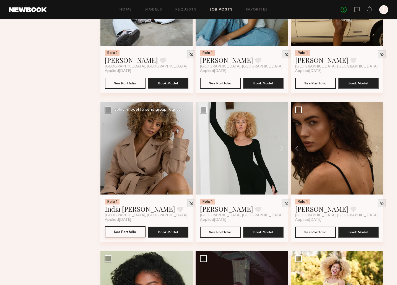
click at [136, 233] on button "See Portfolio" at bounding box center [125, 231] width 41 height 11
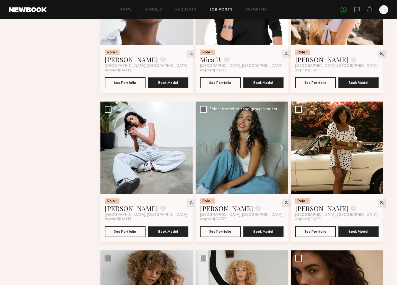
scroll to position [1474, 0]
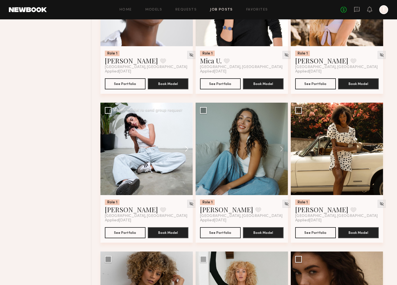
click at [185, 149] on button at bounding box center [184, 149] width 18 height 92
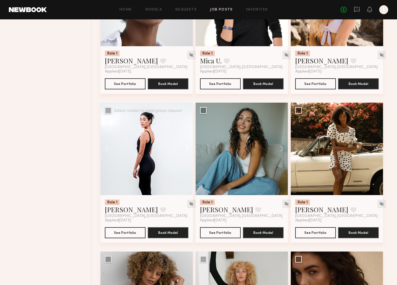
click at [185, 149] on button at bounding box center [184, 149] width 18 height 92
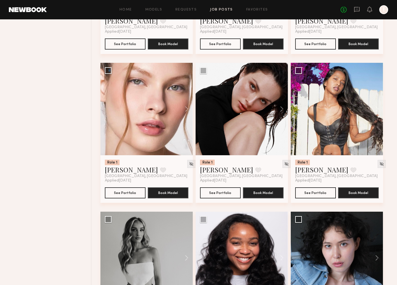
scroll to position [716, 0]
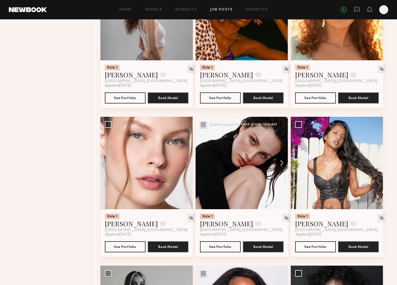
click at [280, 162] on button at bounding box center [279, 163] width 18 height 92
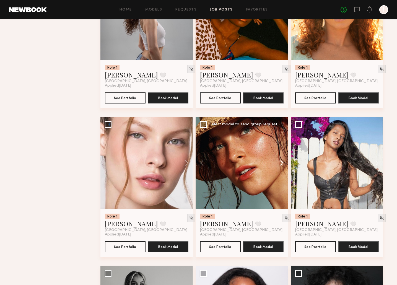
click at [280, 163] on button at bounding box center [279, 163] width 18 height 92
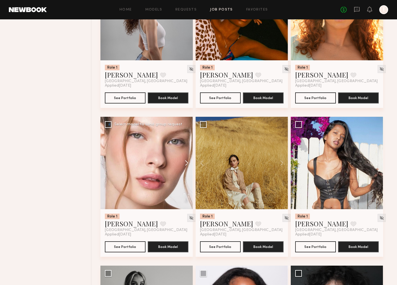
click at [186, 164] on button at bounding box center [184, 163] width 18 height 92
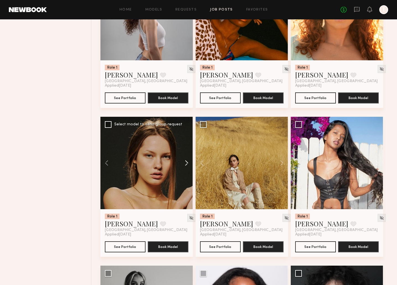
click at [186, 164] on button at bounding box center [184, 163] width 18 height 92
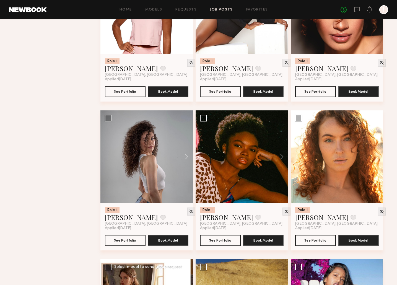
scroll to position [562, 0]
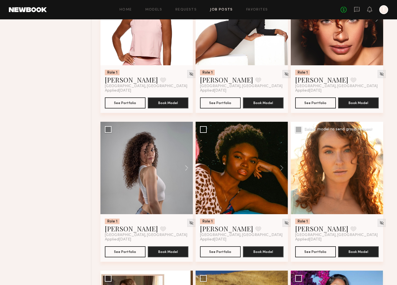
click at [375, 168] on button at bounding box center [375, 168] width 18 height 92
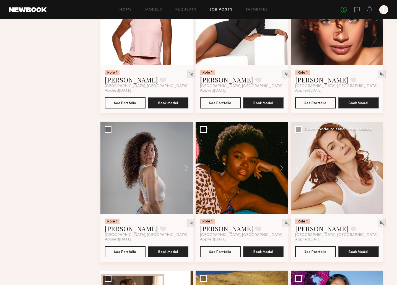
click at [375, 168] on button at bounding box center [375, 168] width 18 height 92
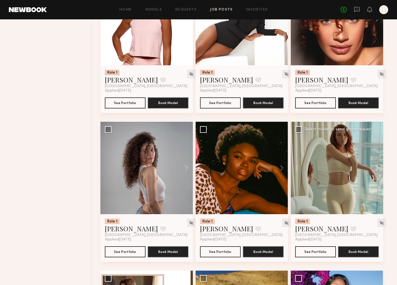
click at [375, 168] on button at bounding box center [375, 168] width 18 height 92
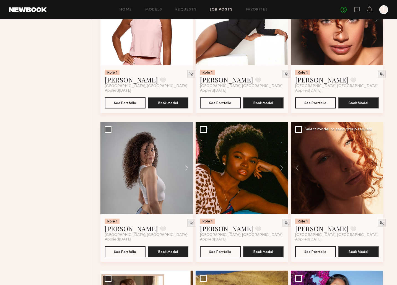
click at [375, 168] on button at bounding box center [375, 168] width 18 height 92
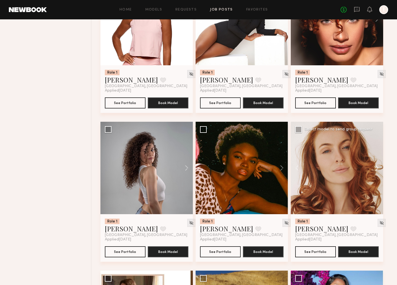
click at [375, 168] on button at bounding box center [375, 168] width 18 height 92
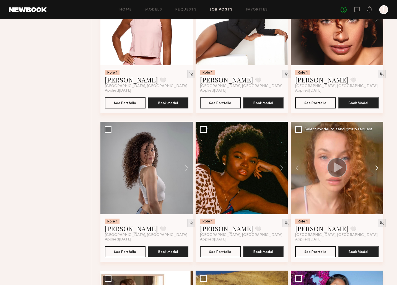
click at [375, 168] on button at bounding box center [375, 168] width 18 height 92
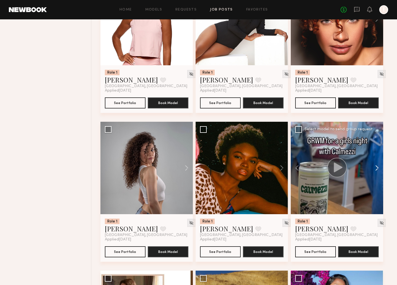
click at [375, 168] on button at bounding box center [375, 168] width 18 height 92
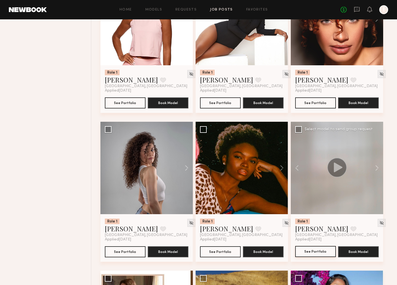
click at [314, 252] on button "See Portfolio" at bounding box center [315, 251] width 41 height 11
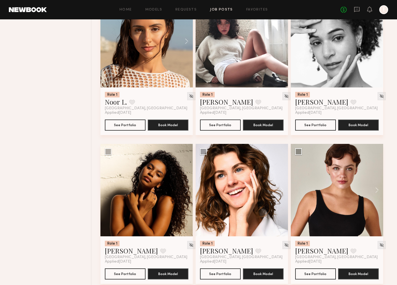
scroll to position [252, 0]
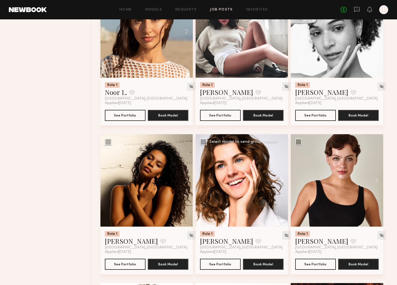
click at [280, 182] on button at bounding box center [279, 180] width 18 height 92
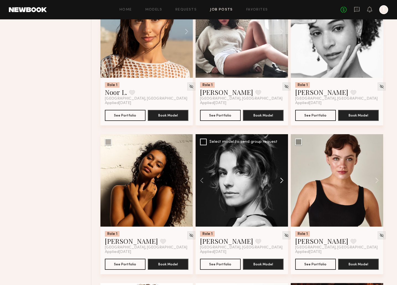
click at [280, 181] on button at bounding box center [279, 180] width 18 height 92
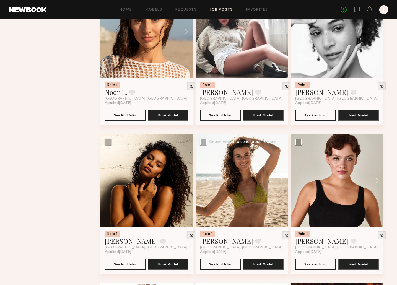
click at [281, 181] on button at bounding box center [279, 180] width 18 height 92
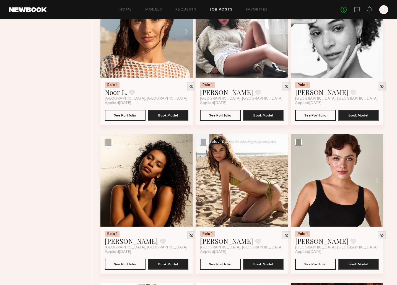
click at [281, 181] on button at bounding box center [279, 180] width 18 height 92
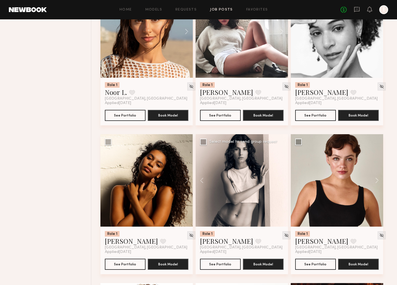
click at [281, 181] on div at bounding box center [242, 180] width 92 height 92
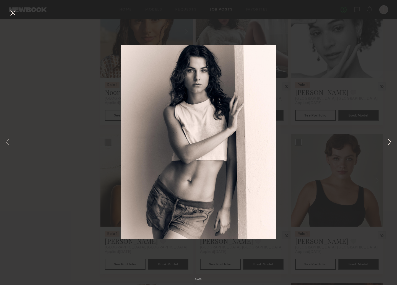
click at [389, 139] on button at bounding box center [389, 143] width 7 height 228
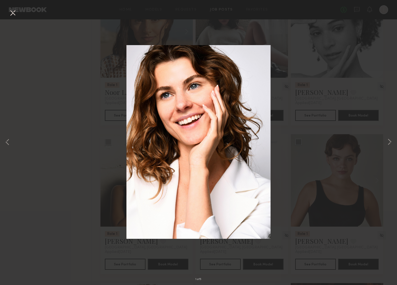
drag, startPoint x: 38, startPoint y: 190, endPoint x: 108, endPoint y: 212, distance: 73.6
click at [39, 191] on div "1 of 5" at bounding box center [198, 142] width 397 height 285
drag, startPoint x: 214, startPoint y: 261, endPoint x: 129, endPoint y: 185, distance: 113.7
click at [212, 259] on div "1 of 5" at bounding box center [198, 142] width 397 height 285
click at [12, 13] on button at bounding box center [12, 13] width 9 height 10
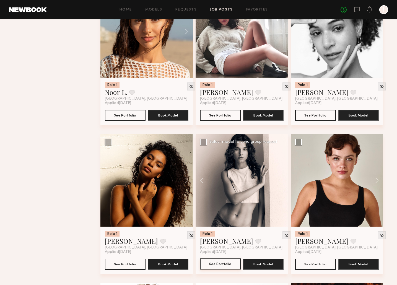
click at [219, 264] on button "See Portfolio" at bounding box center [220, 263] width 41 height 11
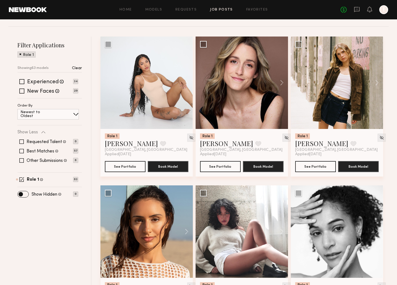
scroll to position [11, 0]
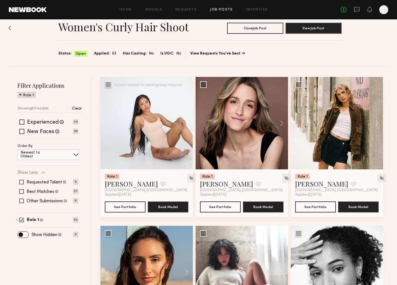
click at [185, 122] on button at bounding box center [184, 123] width 18 height 92
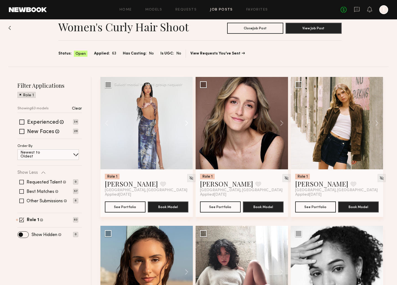
click at [185, 122] on button at bounding box center [184, 123] width 18 height 92
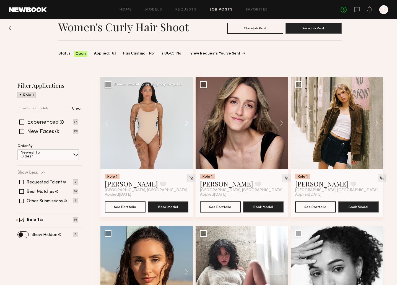
click at [185, 122] on button at bounding box center [184, 123] width 18 height 92
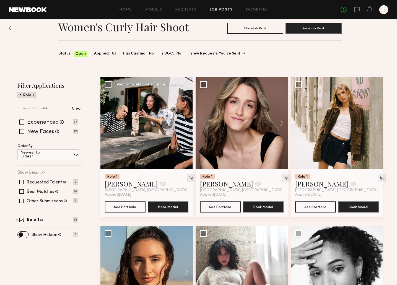
click at [185, 122] on button at bounding box center [184, 123] width 18 height 92
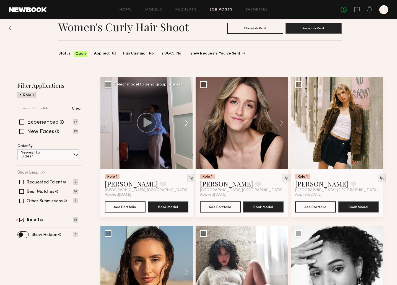
click at [185, 122] on button at bounding box center [184, 123] width 18 height 92
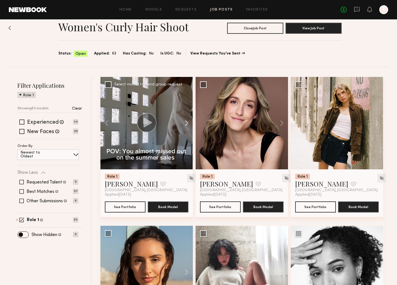
click at [185, 122] on button at bounding box center [184, 123] width 18 height 92
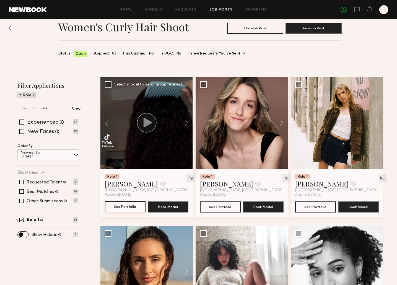
click at [133, 207] on button "See Portfolio" at bounding box center [125, 206] width 41 height 11
click at [379, 11] on div at bounding box center [383, 9] width 9 height 9
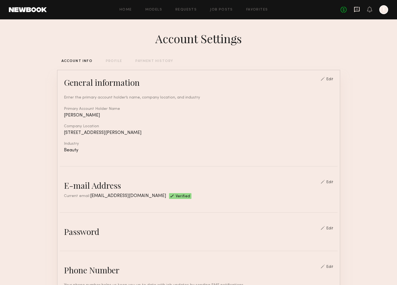
click at [356, 12] on icon at bounding box center [357, 9] width 6 height 6
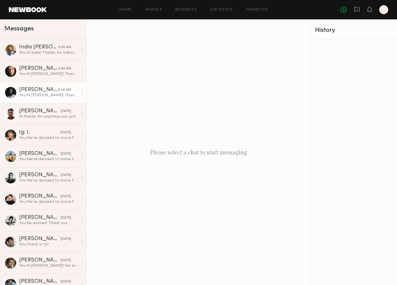
click at [60, 79] on link "Uliana V. 9:50 AM You: Hi Uliana! Thanks for submitting to our listing. We are …" at bounding box center [43, 71] width 86 height 21
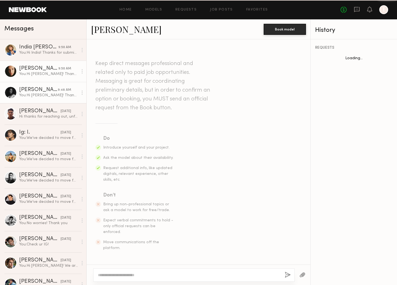
click at [49, 96] on div "You: Hi Ashley! Thanks for submitting to our listing. We are aiming to have a s…" at bounding box center [48, 95] width 59 height 5
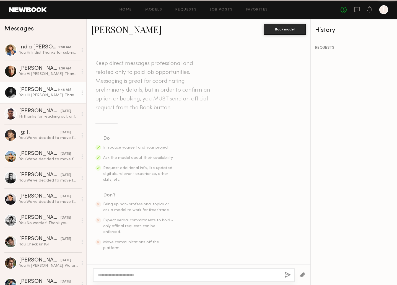
scroll to position [77, 0]
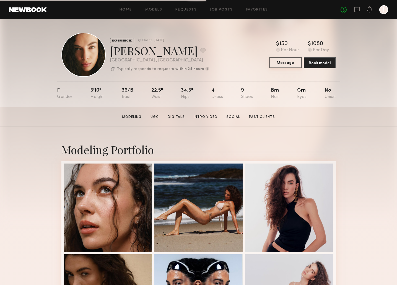
click at [286, 64] on button "Message" at bounding box center [286, 62] width 32 height 11
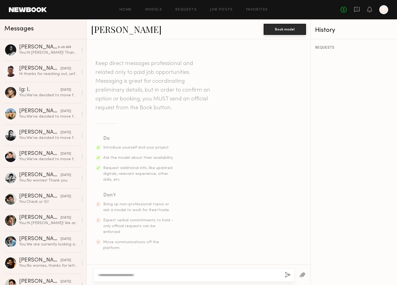
click at [127, 274] on textarea at bounding box center [189, 275] width 182 height 6
drag, startPoint x: 114, startPoint y: 270, endPoint x: 103, endPoint y: 270, distance: 11.1
click at [103, 270] on textarea "**********" at bounding box center [189, 272] width 182 height 11
type textarea "**********"
click at [287, 273] on button "button" at bounding box center [288, 275] width 6 height 7
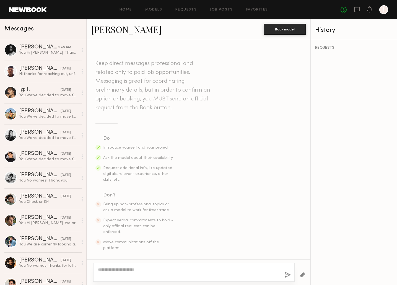
scroll to position [77, 0]
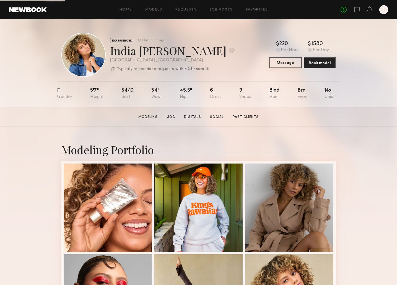
click at [278, 63] on button "Message" at bounding box center [286, 62] width 32 height 11
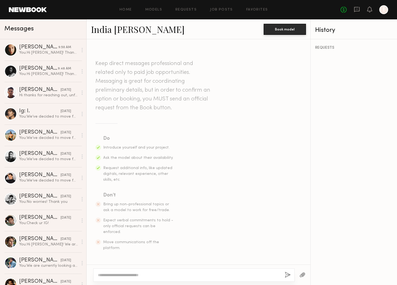
click at [137, 275] on textarea at bounding box center [189, 275] width 182 height 6
drag, startPoint x: 108, startPoint y: 270, endPoint x: 104, endPoint y: 270, distance: 4.2
click at [103, 270] on textarea "**********" at bounding box center [189, 272] width 182 height 11
type textarea "**********"
click at [286, 273] on button "button" at bounding box center [288, 275] width 6 height 7
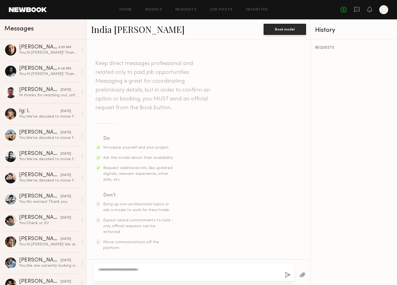
scroll to position [77, 0]
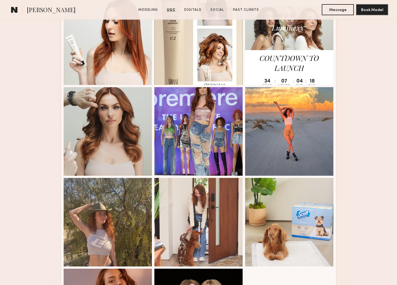
scroll to position [916, 0]
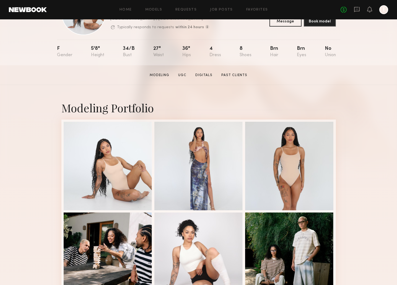
scroll to position [148, 0]
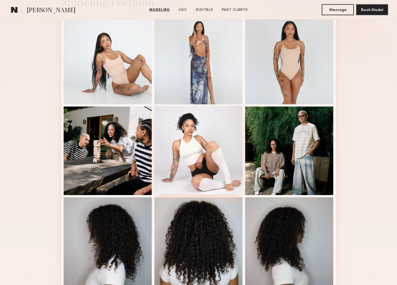
click at [235, 183] on div at bounding box center [198, 150] width 89 height 89
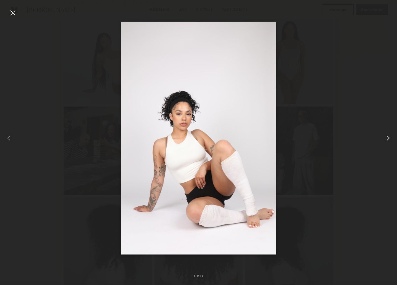
click at [390, 138] on common-icon at bounding box center [388, 138] width 9 height 9
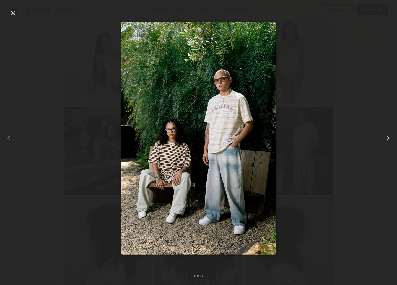
click at [390, 138] on common-icon at bounding box center [388, 138] width 9 height 9
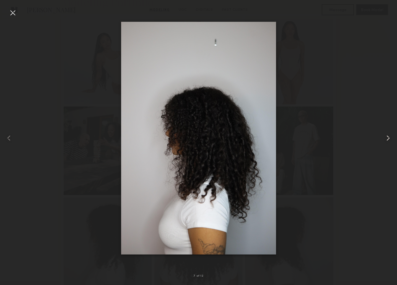
click at [390, 138] on common-icon at bounding box center [388, 138] width 9 height 9
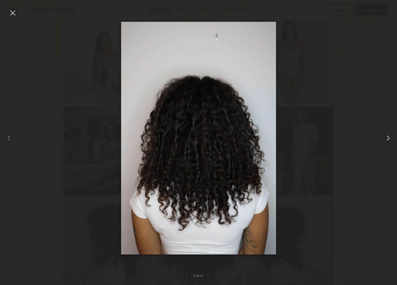
click at [390, 138] on common-icon at bounding box center [388, 138] width 9 height 9
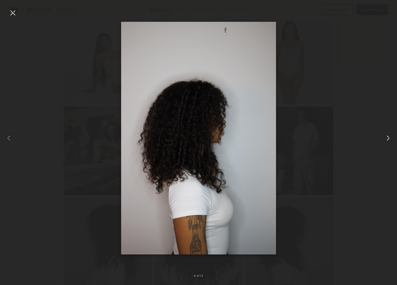
click at [390, 138] on common-icon at bounding box center [388, 138] width 9 height 9
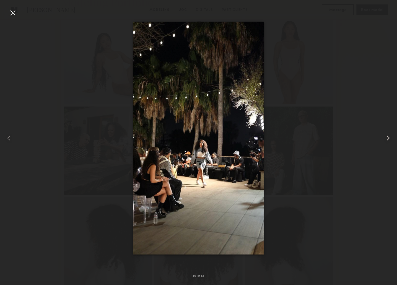
click at [390, 138] on common-icon at bounding box center [388, 138] width 9 height 9
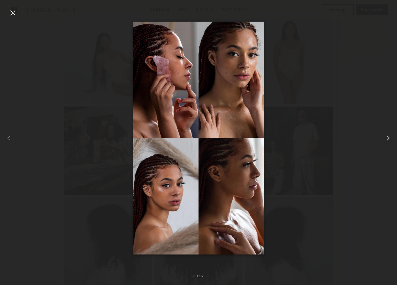
click at [390, 138] on common-icon at bounding box center [388, 138] width 9 height 9
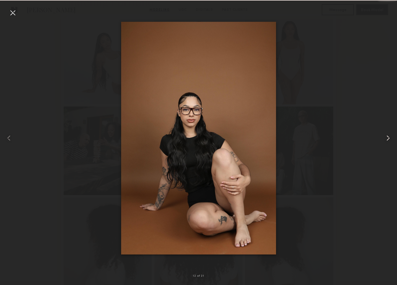
click at [390, 138] on common-icon at bounding box center [388, 138] width 9 height 9
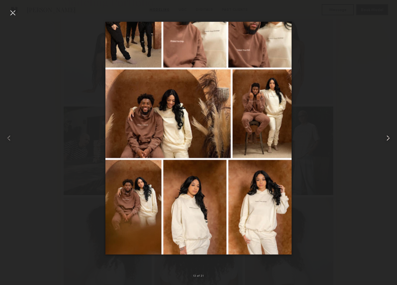
click at [390, 138] on common-icon at bounding box center [388, 138] width 9 height 9
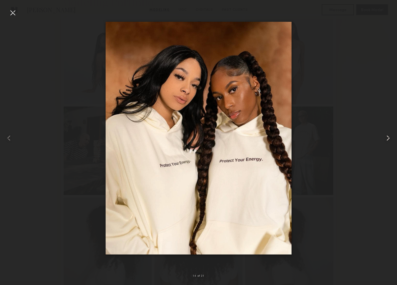
click at [390, 138] on common-icon at bounding box center [388, 138] width 9 height 9
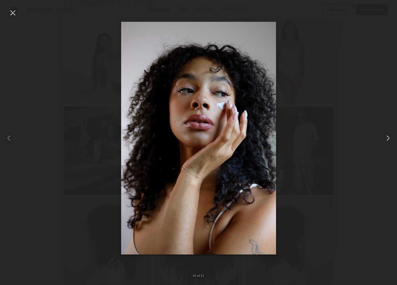
click at [390, 138] on common-icon at bounding box center [388, 138] width 9 height 9
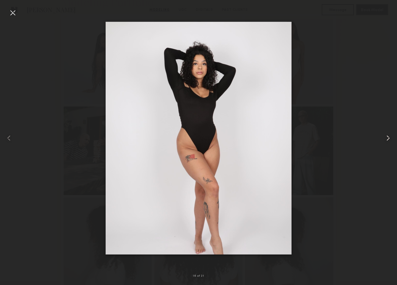
click at [390, 138] on common-icon at bounding box center [388, 138] width 9 height 9
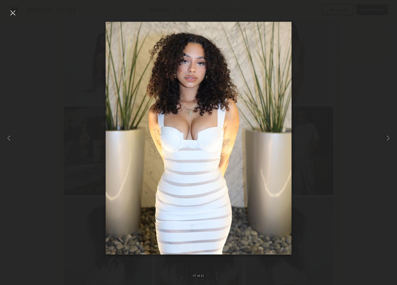
click at [353, 135] on div at bounding box center [198, 138] width 397 height 258
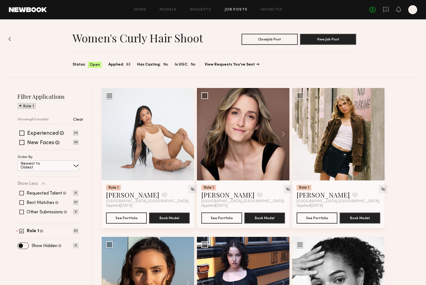
scroll to position [2165, 0]
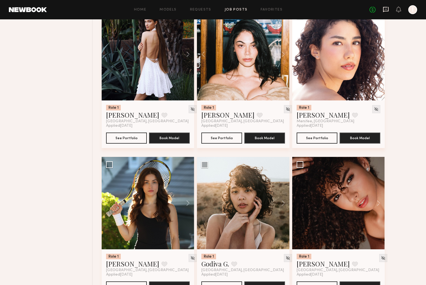
click at [386, 9] on icon at bounding box center [385, 9] width 2 height 1
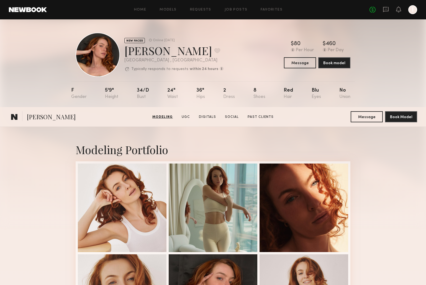
scroll to position [516, 0]
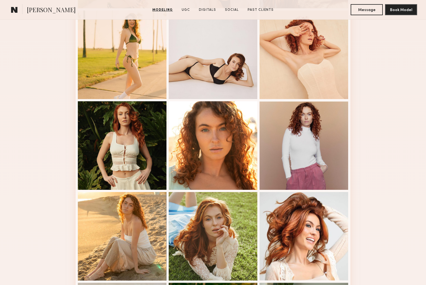
click at [370, 66] on div "Modeling Portfolio" at bounding box center [213, 0] width 426 height 779
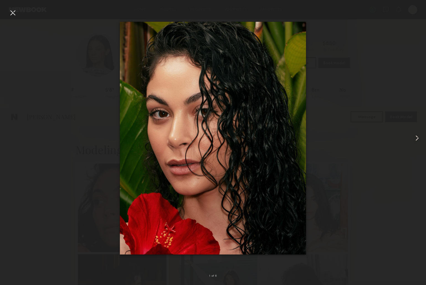
scroll to position [747, 0]
click at [15, 14] on div at bounding box center [12, 12] width 9 height 9
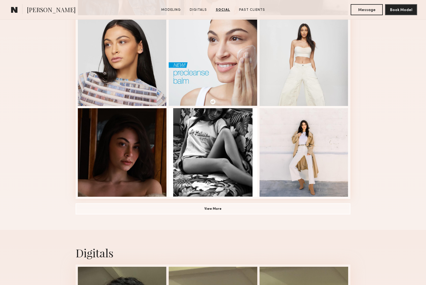
scroll to position [79, 0]
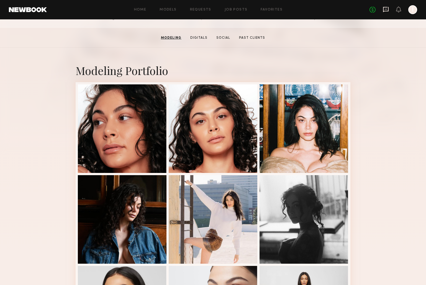
click at [385, 11] on icon at bounding box center [386, 9] width 6 height 5
